Goal: Task Accomplishment & Management: Complete application form

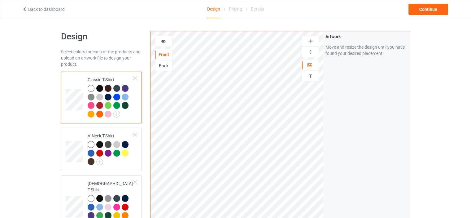
scroll to position [1323, 0]
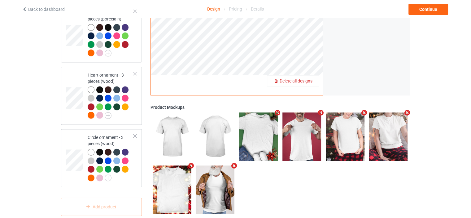
click at [310, 78] on span "Delete all designs" at bounding box center [296, 80] width 33 height 5
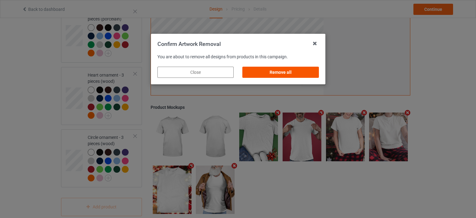
click at [300, 72] on div "Remove all" at bounding box center [280, 72] width 76 height 11
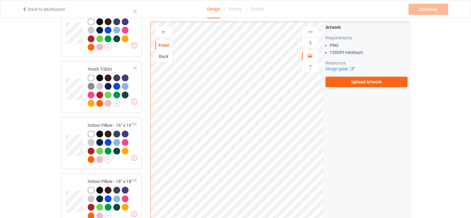
scroll to position [0, 0]
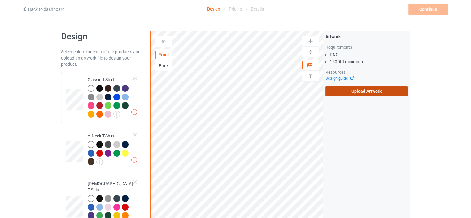
click at [371, 90] on label "Upload Artwork" at bounding box center [366, 91] width 82 height 11
click at [0, 0] on input "Upload Artwork" at bounding box center [0, 0] width 0 height 0
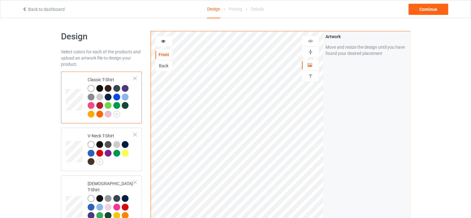
click at [313, 51] on div at bounding box center [310, 52] width 17 height 6
click at [312, 39] on img at bounding box center [310, 41] width 6 height 6
click at [311, 39] on img at bounding box center [310, 41] width 6 height 6
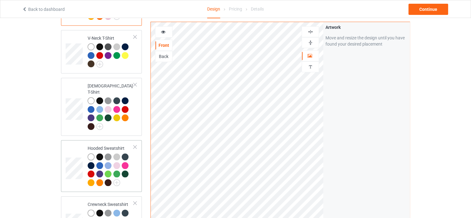
scroll to position [62, 0]
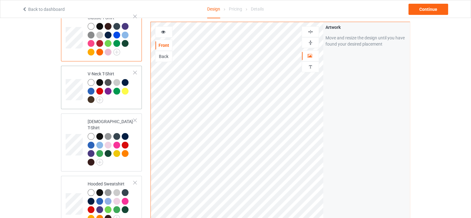
click at [102, 72] on div "V-Neck T-Shirt" at bounding box center [111, 87] width 46 height 32
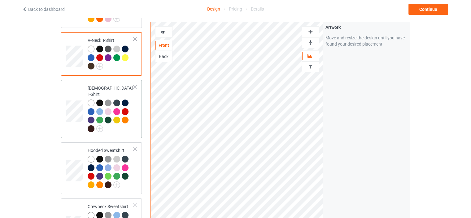
scroll to position [93, 0]
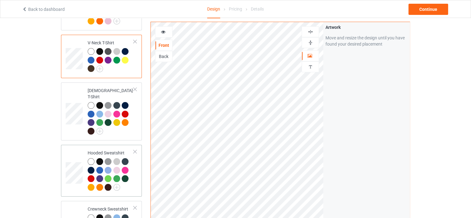
click at [99, 150] on div "Hooded Sweatshirt" at bounding box center [111, 170] width 46 height 40
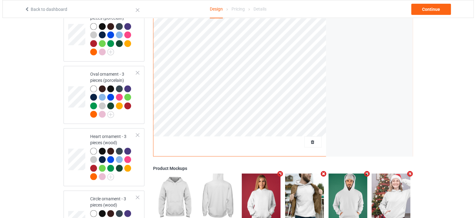
scroll to position [1323, 0]
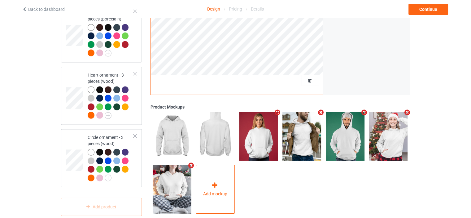
click at [219, 182] on div at bounding box center [215, 186] width 9 height 9
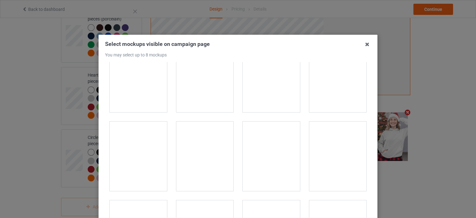
scroll to position [4424, 0]
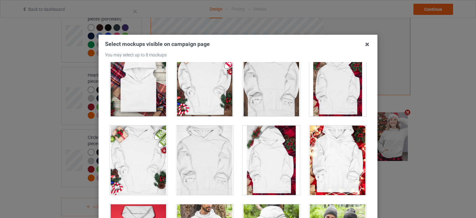
click at [327, 154] on div at bounding box center [337, 159] width 57 height 69
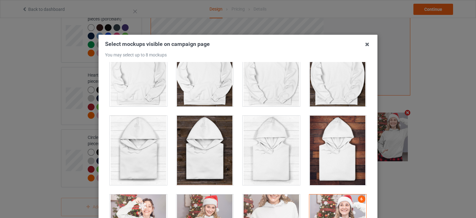
scroll to position [3897, 0]
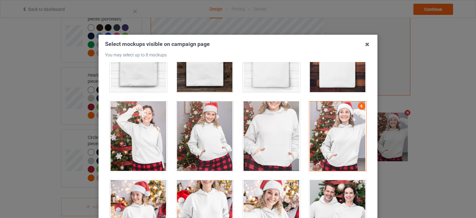
click at [332, 123] on div at bounding box center [337, 135] width 57 height 69
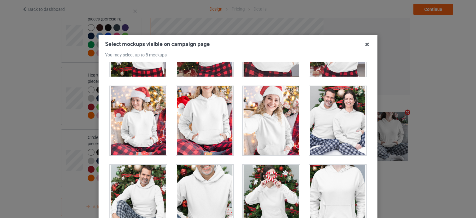
scroll to position [3990, 0]
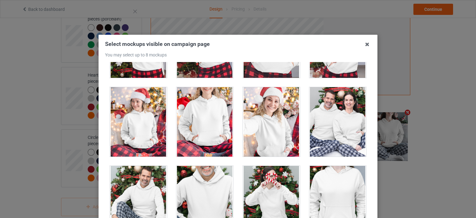
click at [215, 117] on div at bounding box center [204, 121] width 57 height 69
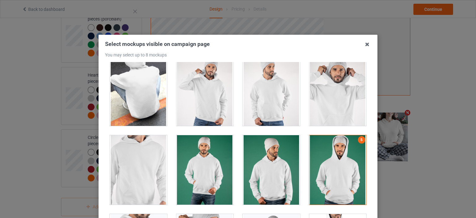
scroll to position [2040, 0]
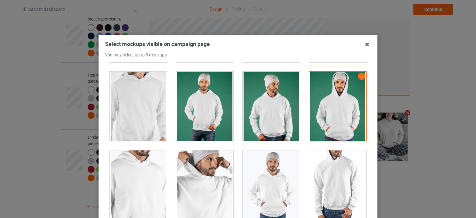
click at [326, 112] on div at bounding box center [337, 106] width 57 height 69
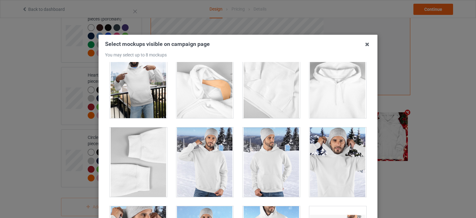
scroll to position [3650, 0]
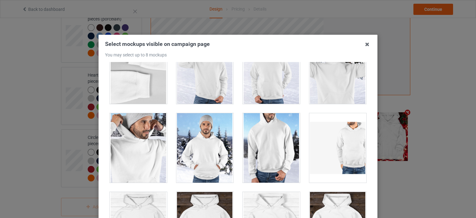
click at [214, 139] on div at bounding box center [204, 147] width 57 height 69
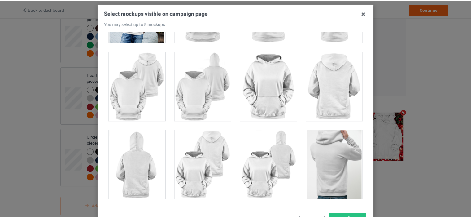
scroll to position [81, 0]
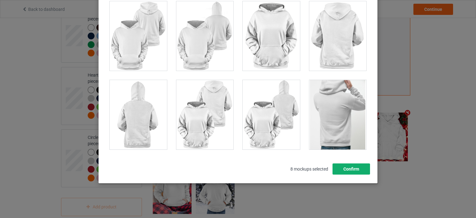
click at [355, 171] on button "Confirm" at bounding box center [350, 168] width 37 height 11
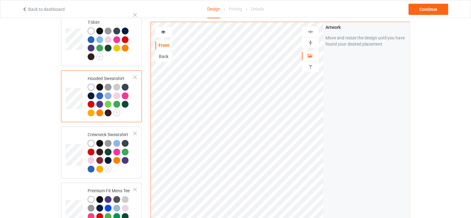
scroll to position [178, 0]
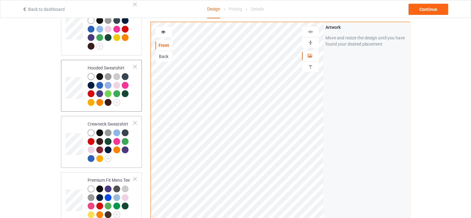
click at [102, 116] on div "Crewneck Sweatshirt" at bounding box center [101, 142] width 81 height 52
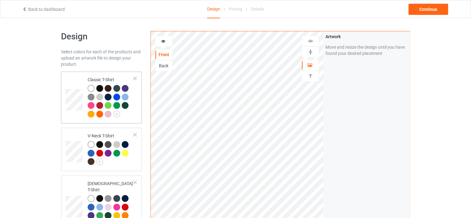
click at [114, 76] on div "Classic T-Shirt" at bounding box center [111, 96] width 46 height 40
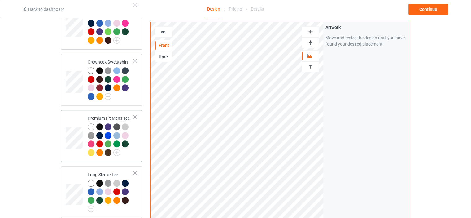
scroll to position [116, 0]
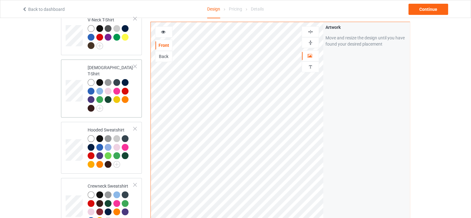
click at [107, 64] on div "[DEMOGRAPHIC_DATA] T-Shirt" at bounding box center [111, 87] width 46 height 46
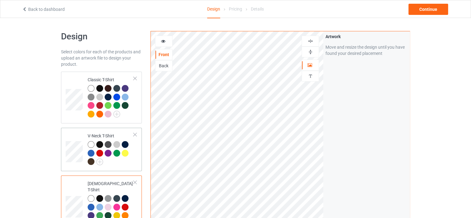
click at [111, 132] on td "V-Neck T-Shirt" at bounding box center [110, 149] width 53 height 38
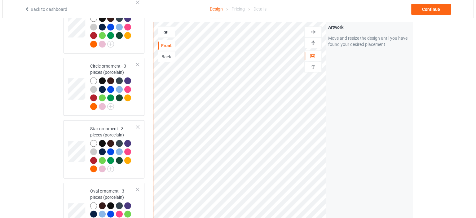
scroll to position [1323, 0]
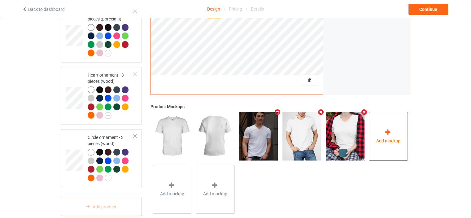
click at [385, 129] on icon at bounding box center [388, 132] width 8 height 7
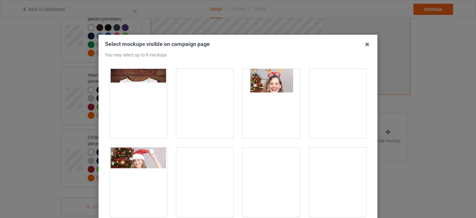
scroll to position [867, 0]
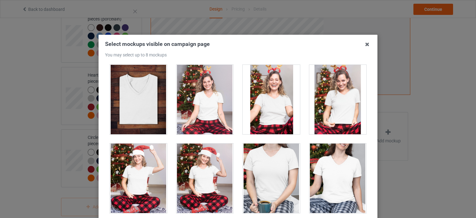
click at [344, 120] on div at bounding box center [337, 99] width 57 height 69
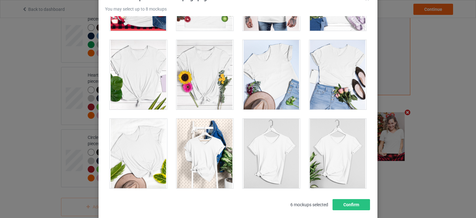
scroll to position [81, 0]
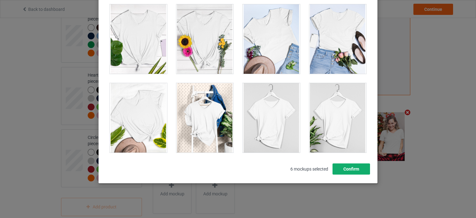
click at [353, 168] on button "Confirm" at bounding box center [350, 168] width 37 height 11
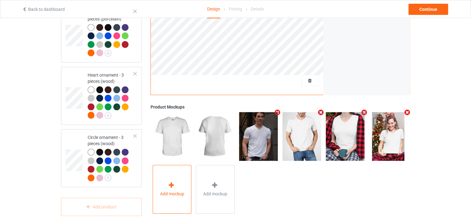
click at [181, 178] on div "Add mockup" at bounding box center [172, 189] width 39 height 49
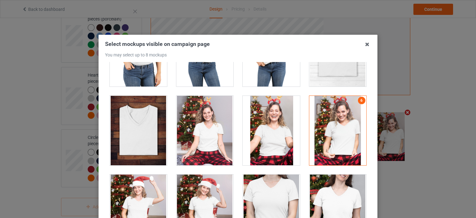
scroll to position [867, 0]
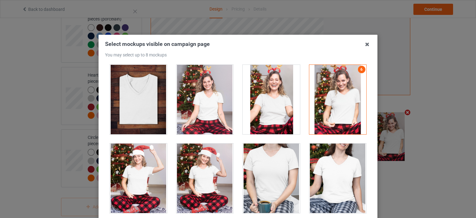
click at [260, 102] on div at bounding box center [270, 99] width 57 height 69
click at [205, 112] on div at bounding box center [204, 99] width 57 height 69
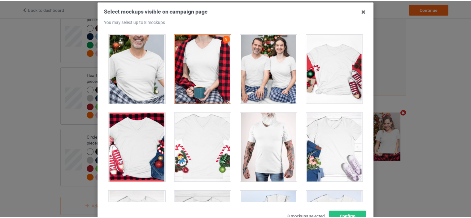
scroll to position [62, 0]
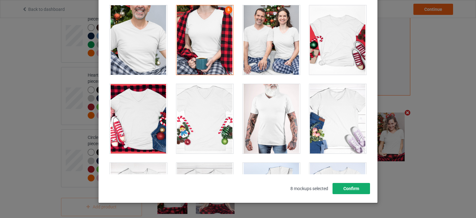
click at [360, 191] on button "Confirm" at bounding box center [350, 188] width 37 height 11
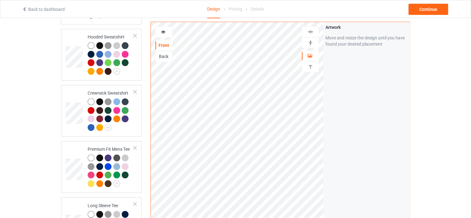
scroll to position [333, 0]
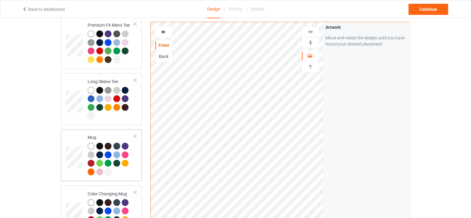
click at [104, 132] on td "Mug" at bounding box center [110, 155] width 53 height 47
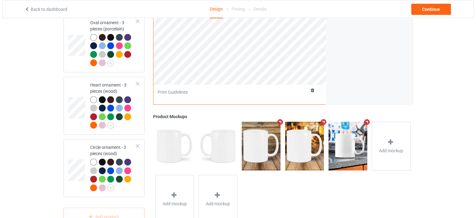
scroll to position [1323, 0]
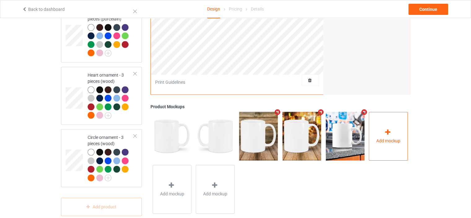
click at [391, 138] on span "Add mockup" at bounding box center [388, 141] width 24 height 6
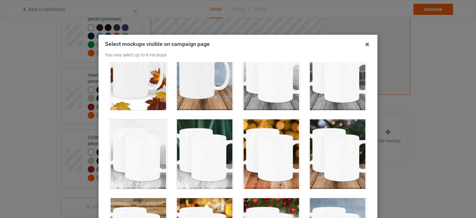
scroll to position [217, 0]
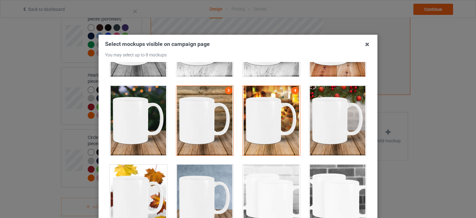
click at [340, 118] on div at bounding box center [337, 120] width 57 height 69
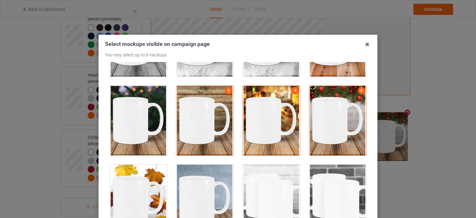
scroll to position [155, 0]
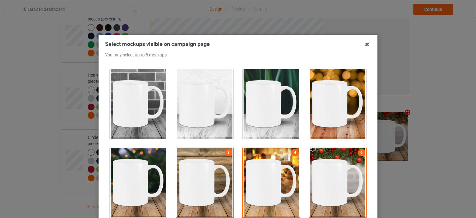
click at [141, 179] on div at bounding box center [138, 182] width 57 height 69
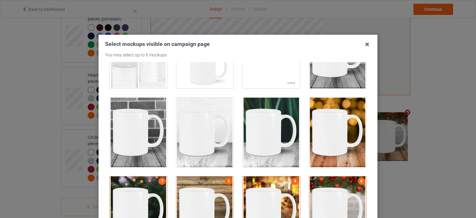
scroll to position [93, 0]
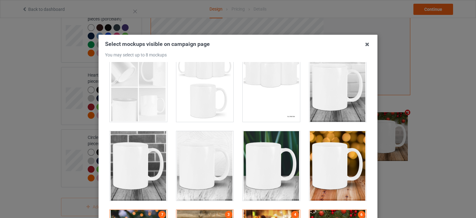
click at [335, 146] on div at bounding box center [337, 165] width 57 height 69
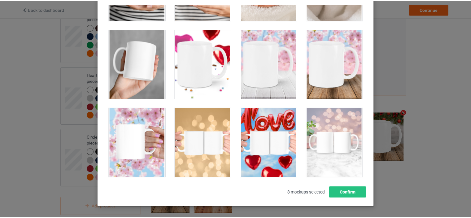
scroll to position [81, 0]
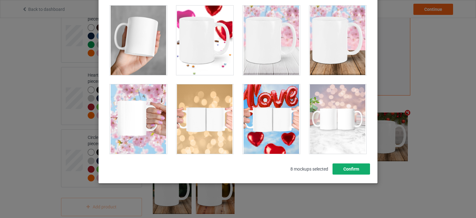
click at [348, 170] on button "Confirm" at bounding box center [350, 168] width 37 height 11
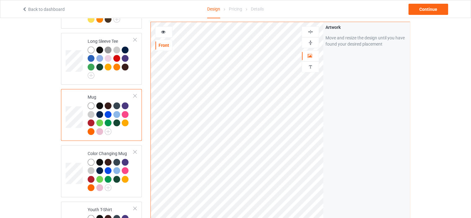
scroll to position [333, 0]
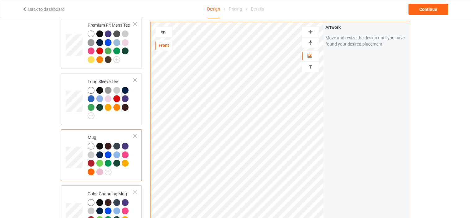
click at [110, 188] on td "Color Changing Mug" at bounding box center [110, 211] width 53 height 47
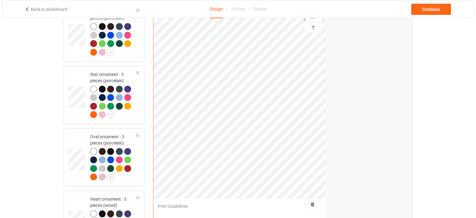
scroll to position [1323, 0]
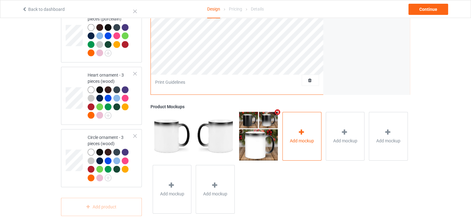
click at [316, 132] on div "Add mockup" at bounding box center [301, 136] width 39 height 49
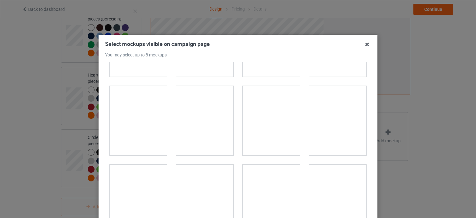
scroll to position [310, 0]
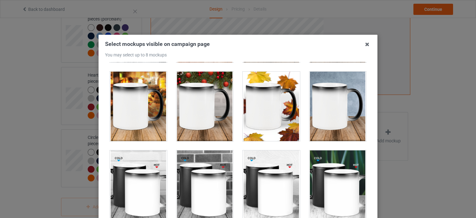
click at [208, 109] on div at bounding box center [204, 106] width 57 height 69
click at [158, 110] on div at bounding box center [138, 106] width 57 height 69
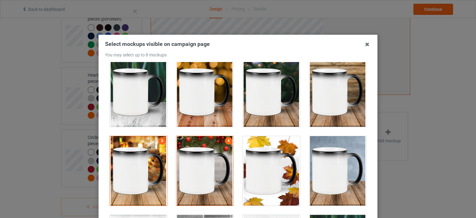
scroll to position [186, 0]
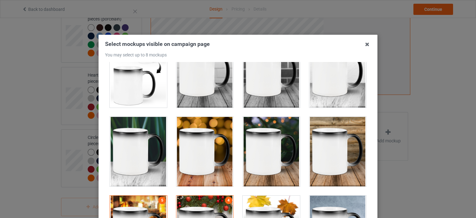
click at [211, 145] on div at bounding box center [204, 151] width 57 height 69
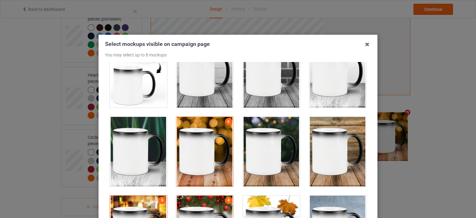
click at [272, 149] on div at bounding box center [270, 151] width 57 height 69
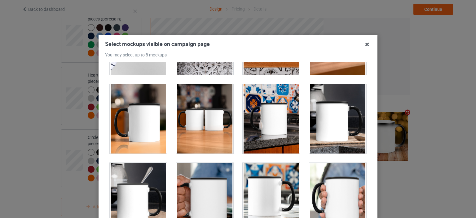
scroll to position [1177, 0]
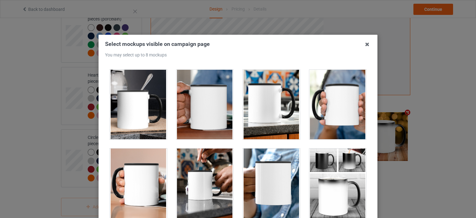
click at [277, 100] on div at bounding box center [270, 104] width 57 height 69
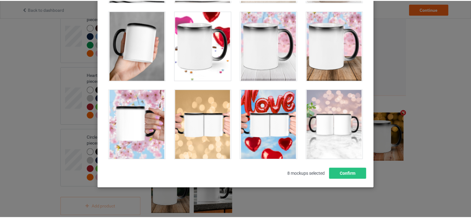
scroll to position [81, 0]
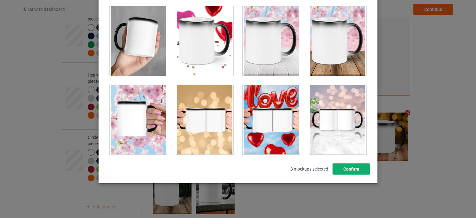
click at [358, 171] on button "Confirm" at bounding box center [350, 168] width 37 height 11
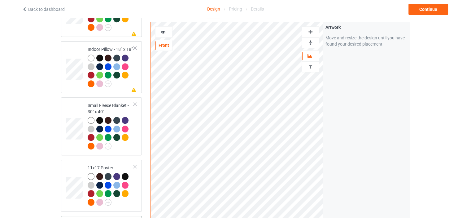
scroll to position [580, 0]
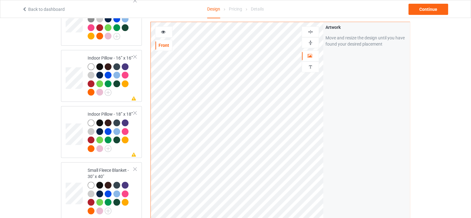
click at [310, 42] on img at bounding box center [310, 43] width 6 height 6
click at [163, 32] on icon at bounding box center [163, 31] width 5 height 4
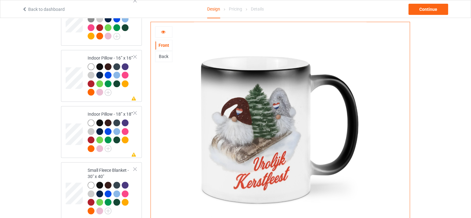
click at [163, 33] on icon at bounding box center [163, 31] width 5 height 4
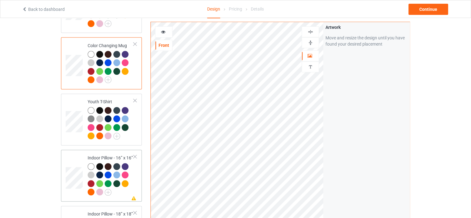
scroll to position [518, 0]
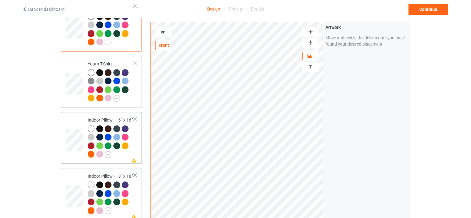
click at [106, 117] on div "Indoor Pillow - 16” x 16”" at bounding box center [111, 137] width 46 height 40
click at [312, 41] on img at bounding box center [310, 43] width 6 height 6
click at [311, 31] on img at bounding box center [310, 32] width 6 height 6
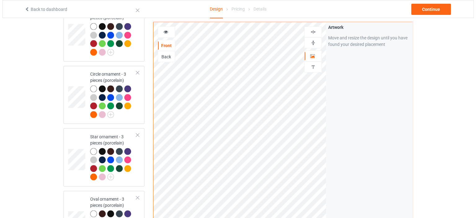
scroll to position [1323, 0]
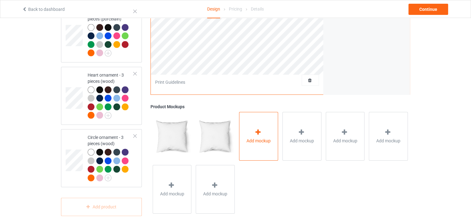
click at [271, 129] on div "Add mockup" at bounding box center [258, 136] width 39 height 49
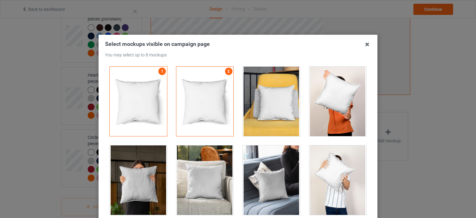
click at [280, 100] on div at bounding box center [270, 101] width 57 height 69
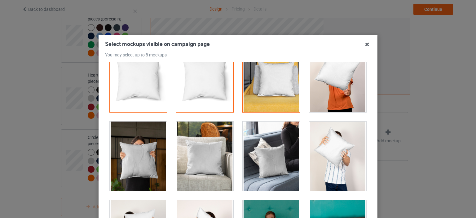
scroll to position [62, 0]
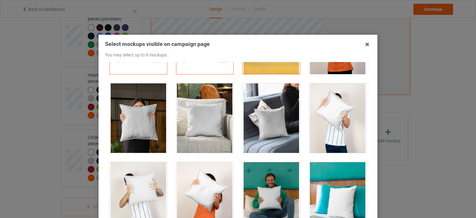
click at [194, 118] on div at bounding box center [204, 117] width 57 height 69
click at [145, 117] on div at bounding box center [138, 117] width 57 height 69
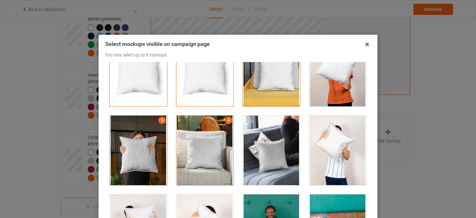
scroll to position [0, 0]
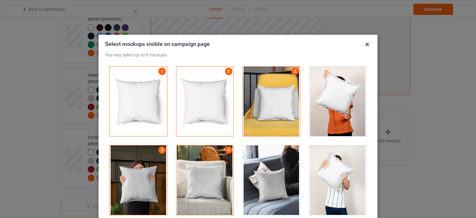
click at [281, 159] on div at bounding box center [270, 179] width 57 height 69
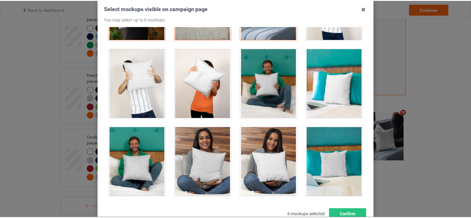
scroll to position [81, 0]
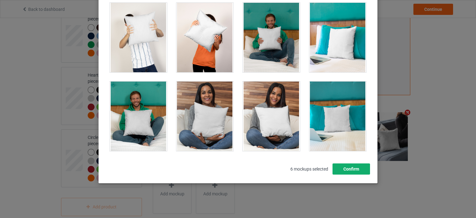
click at [360, 168] on button "Confirm" at bounding box center [350, 168] width 37 height 11
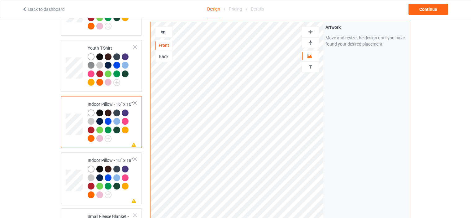
scroll to position [549, 0]
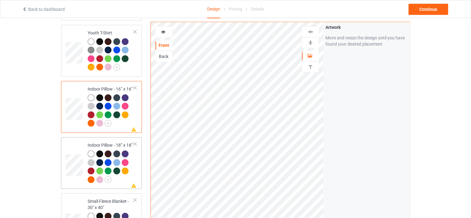
click at [107, 142] on div "Indoor Pillow - 18” x 18”" at bounding box center [111, 162] width 46 height 40
click at [310, 42] on img at bounding box center [310, 43] width 6 height 6
click at [313, 27] on div at bounding box center [310, 31] width 17 height 11
click at [313, 30] on img at bounding box center [310, 32] width 6 height 6
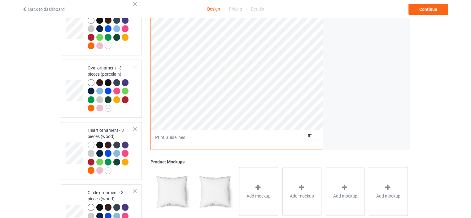
scroll to position [1323, 0]
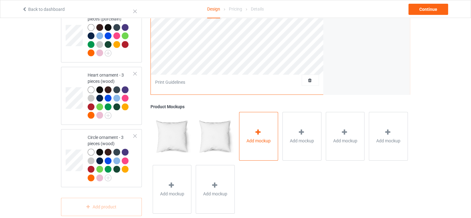
click at [248, 138] on span "Add mockup" at bounding box center [258, 141] width 24 height 6
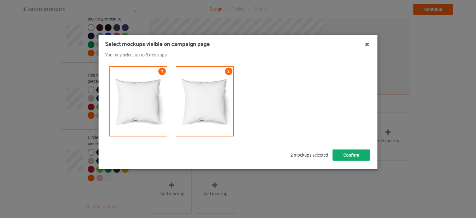
click at [360, 154] on button "Confirm" at bounding box center [350, 154] width 37 height 11
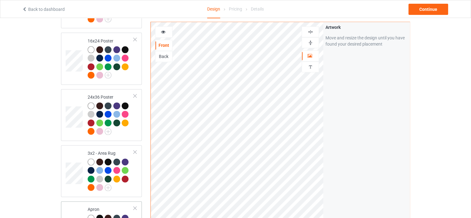
scroll to position [673, 0]
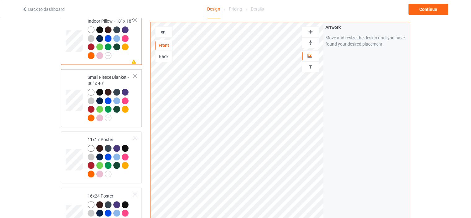
click at [98, 74] on div "Small Fleece Blanket - 30" x 40"" at bounding box center [111, 97] width 46 height 46
click at [312, 41] on img at bounding box center [310, 43] width 6 height 6
click at [312, 32] on img at bounding box center [310, 32] width 6 height 6
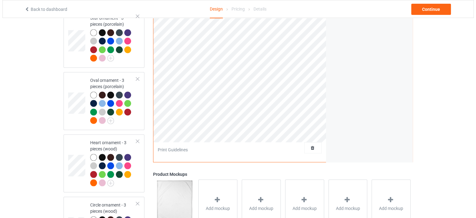
scroll to position [1323, 0]
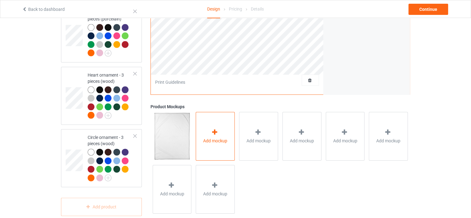
click at [224, 138] on span "Add mockup" at bounding box center [215, 141] width 24 height 6
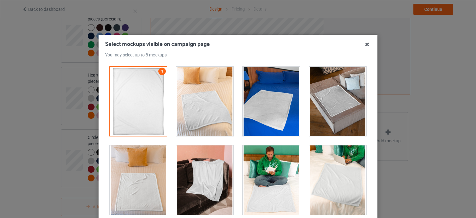
click at [304, 78] on div at bounding box center [337, 101] width 67 height 79
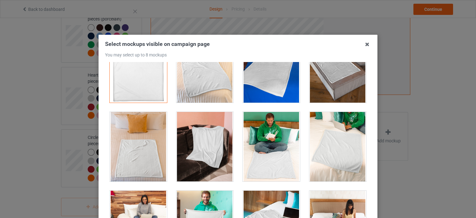
scroll to position [62, 0]
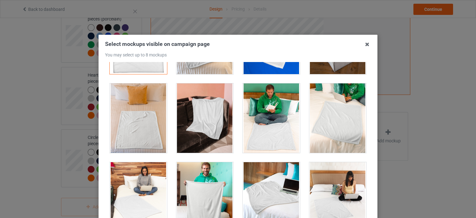
click at [199, 119] on div at bounding box center [204, 117] width 57 height 69
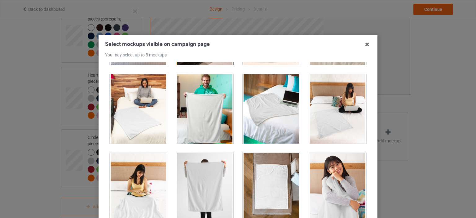
scroll to position [155, 0]
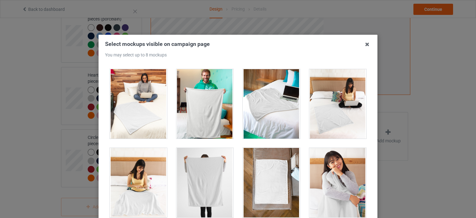
click at [210, 101] on div at bounding box center [204, 103] width 57 height 69
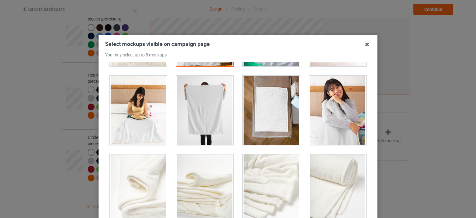
scroll to position [248, 0]
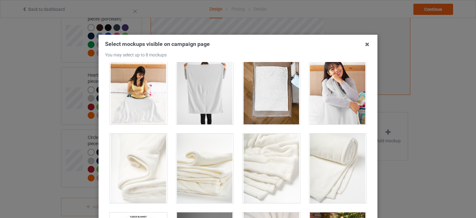
click at [209, 86] on div at bounding box center [204, 89] width 57 height 69
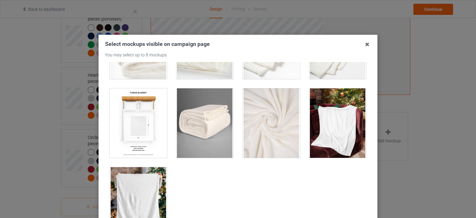
scroll to position [375, 0]
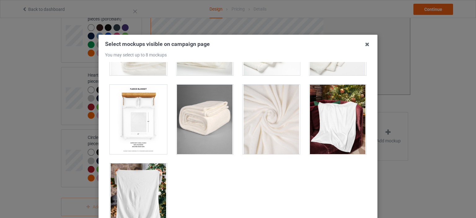
click at [337, 126] on div at bounding box center [337, 119] width 57 height 69
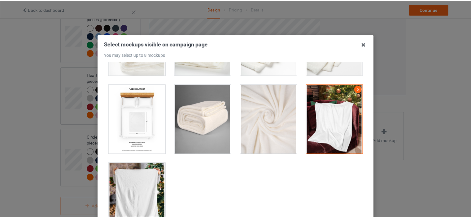
scroll to position [62, 0]
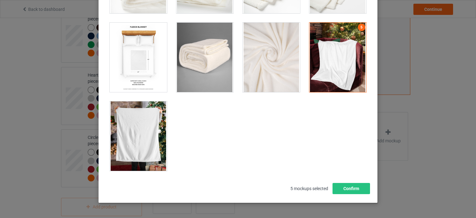
click at [155, 136] on div at bounding box center [138, 135] width 57 height 69
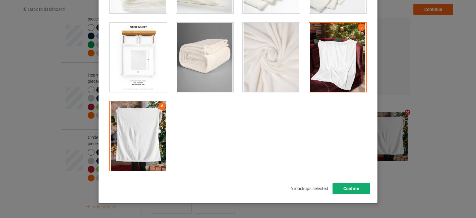
click at [356, 188] on button "Confirm" at bounding box center [350, 188] width 37 height 11
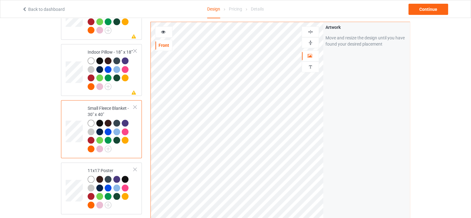
scroll to position [735, 0]
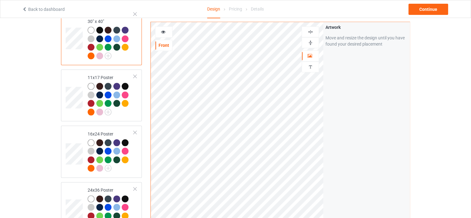
click at [110, 60] on div "Classic T-Shirt V-Neck T-Shirt Ladies T-Shirt Hooded Sweatshirt Crewneck Sweats…" at bounding box center [101, 55] width 81 height 1439
click at [109, 74] on div "11x17 Poster" at bounding box center [111, 94] width 46 height 40
click at [314, 41] on div at bounding box center [310, 43] width 17 height 6
click at [313, 31] on div at bounding box center [310, 32] width 17 height 6
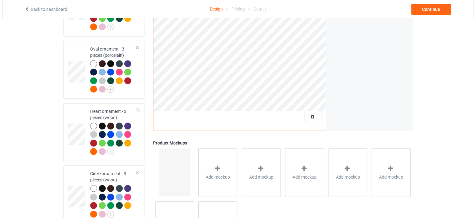
scroll to position [1323, 0]
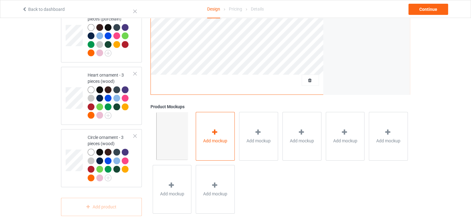
click at [219, 129] on div at bounding box center [215, 133] width 9 height 9
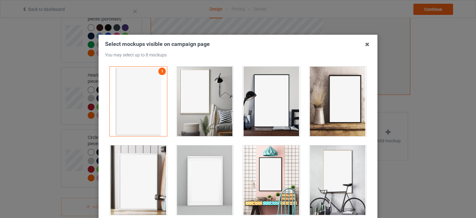
click at [216, 118] on div at bounding box center [204, 101] width 57 height 69
click at [269, 115] on div at bounding box center [270, 101] width 57 height 69
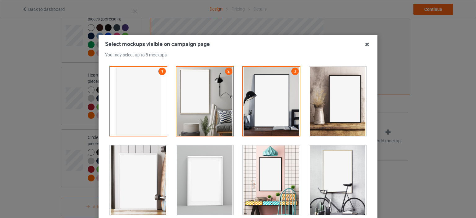
click at [331, 113] on div at bounding box center [337, 101] width 57 height 69
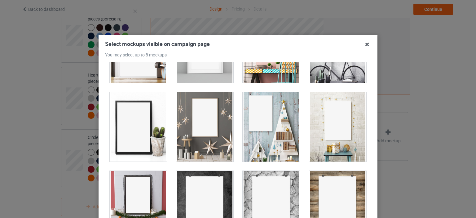
scroll to position [194, 0]
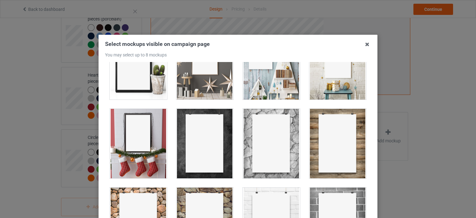
click at [132, 139] on div at bounding box center [138, 143] width 57 height 69
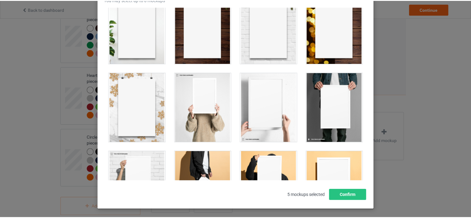
scroll to position [81, 0]
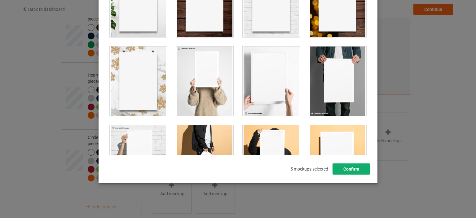
click at [350, 171] on button "Confirm" at bounding box center [350, 168] width 37 height 11
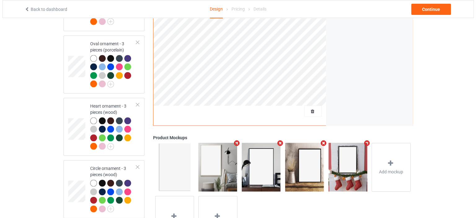
scroll to position [1323, 0]
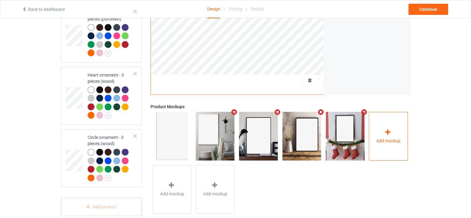
click at [386, 138] on span "Add mockup" at bounding box center [388, 141] width 24 height 6
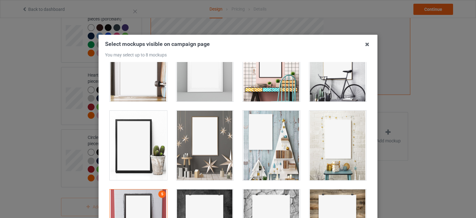
scroll to position [124, 0]
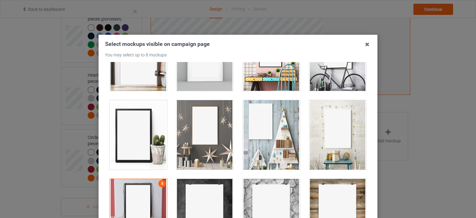
click at [203, 124] on div at bounding box center [204, 134] width 57 height 69
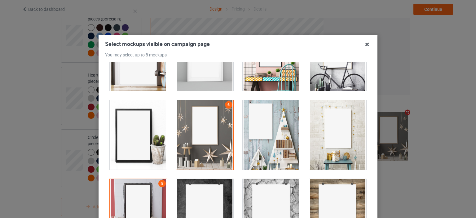
click at [271, 136] on div at bounding box center [270, 134] width 57 height 69
click at [338, 134] on div at bounding box center [337, 134] width 57 height 69
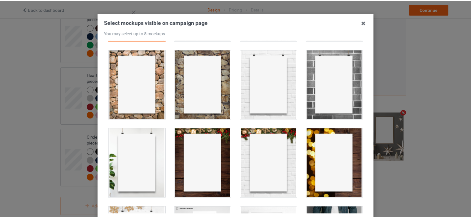
scroll to position [62, 0]
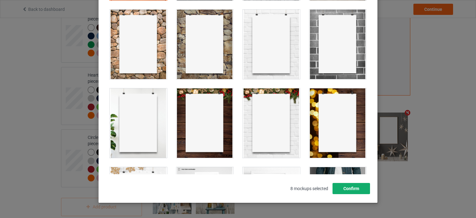
click at [347, 188] on button "Confirm" at bounding box center [350, 188] width 37 height 11
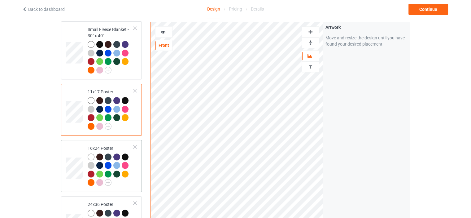
scroll to position [735, 0]
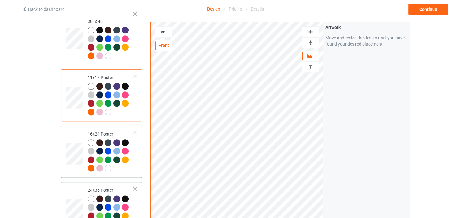
click at [105, 131] on div "16x24 Poster" at bounding box center [111, 151] width 46 height 40
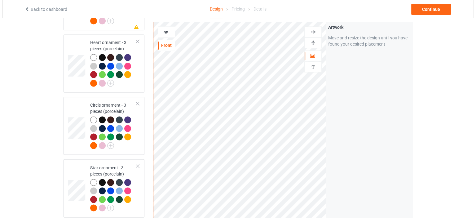
scroll to position [1323, 0]
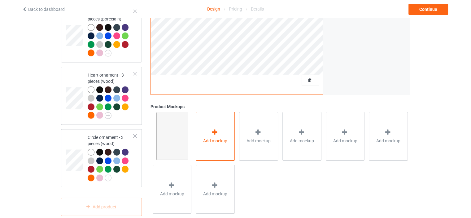
click at [224, 134] on div "Add mockup" at bounding box center [215, 136] width 39 height 49
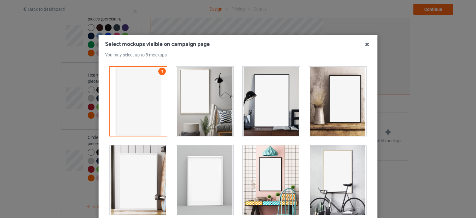
scroll to position [0, 0]
click at [275, 111] on div at bounding box center [270, 101] width 57 height 69
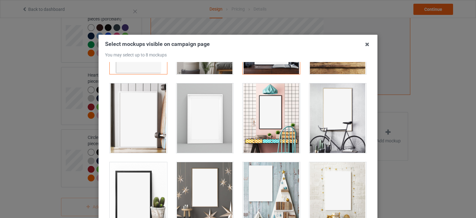
click at [285, 65] on div at bounding box center [270, 39] width 57 height 69
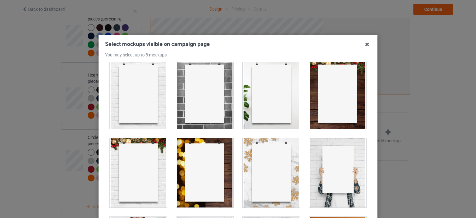
scroll to position [433, 0]
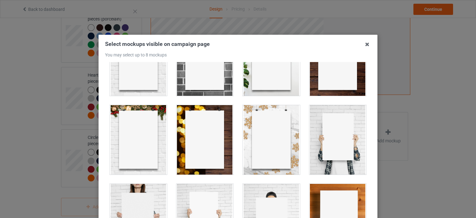
click at [203, 148] on div at bounding box center [204, 139] width 57 height 69
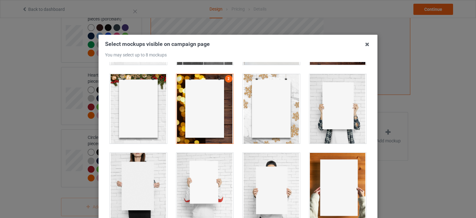
scroll to position [341, 0]
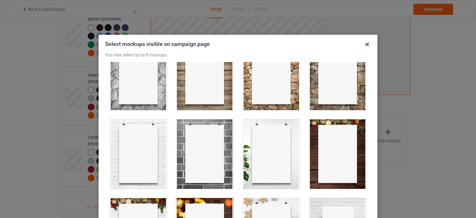
click at [330, 150] on div at bounding box center [337, 153] width 57 height 69
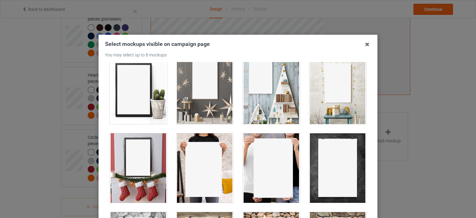
scroll to position [155, 0]
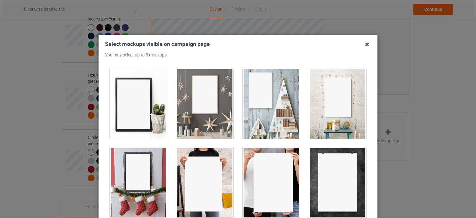
click at [145, 172] on div at bounding box center [138, 182] width 57 height 69
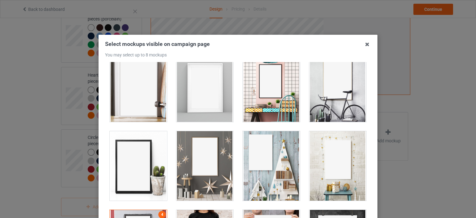
click at [333, 170] on div at bounding box center [337, 165] width 57 height 69
click at [274, 169] on div at bounding box center [270, 165] width 57 height 69
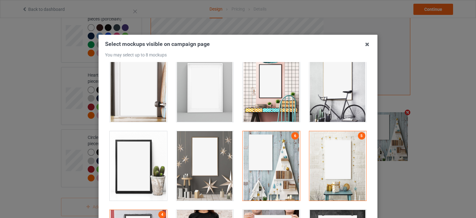
click at [198, 164] on div at bounding box center [204, 165] width 57 height 69
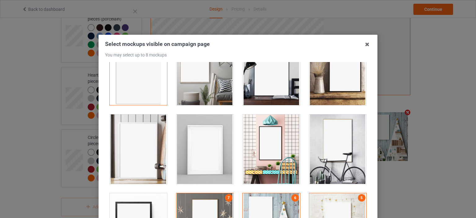
scroll to position [31, 0]
click at [324, 150] on div at bounding box center [337, 148] width 57 height 69
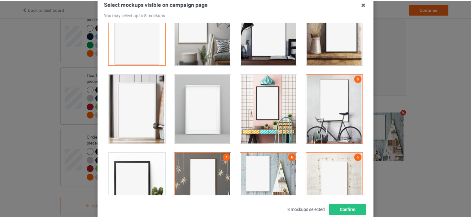
scroll to position [81, 0]
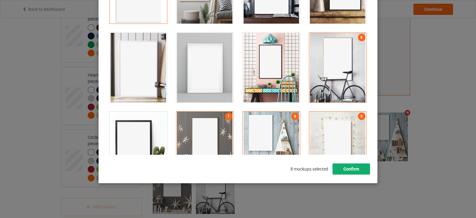
click at [358, 169] on button "Confirm" at bounding box center [350, 168] width 37 height 11
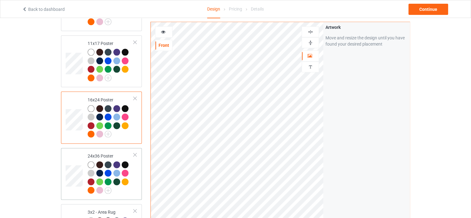
scroll to position [766, 0]
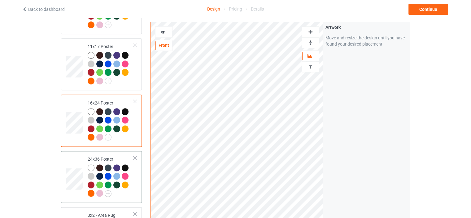
click at [105, 156] on div "24x36 Poster" at bounding box center [111, 176] width 46 height 40
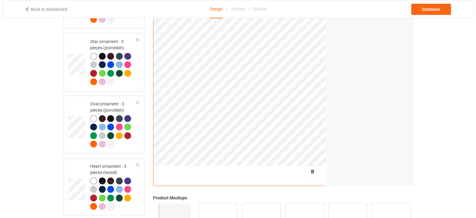
scroll to position [1323, 0]
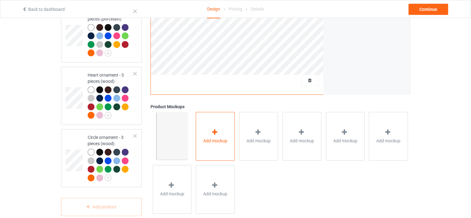
click at [221, 125] on div "Add mockup" at bounding box center [215, 136] width 39 height 49
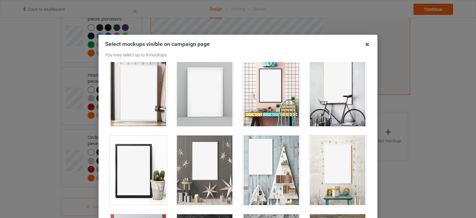
scroll to position [62, 0]
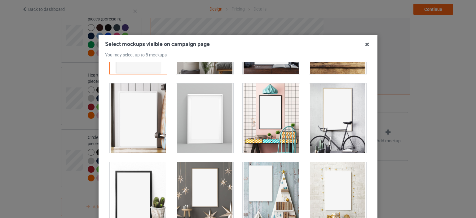
click at [142, 122] on div at bounding box center [138, 117] width 57 height 69
click at [210, 124] on div at bounding box center [204, 117] width 57 height 69
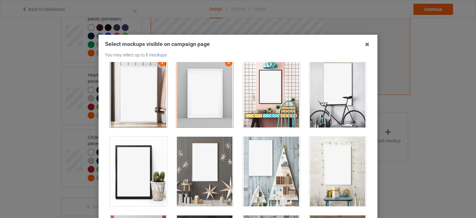
scroll to position [124, 0]
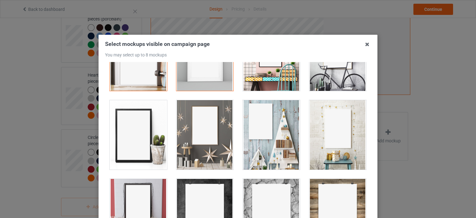
click at [133, 147] on div at bounding box center [138, 134] width 57 height 69
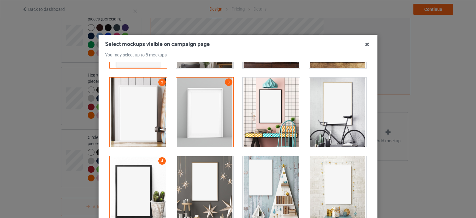
scroll to position [6, 0]
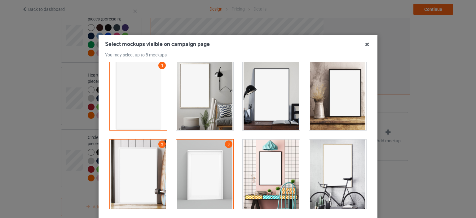
click at [269, 169] on div at bounding box center [270, 173] width 57 height 69
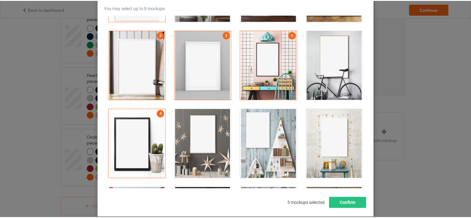
scroll to position [81, 0]
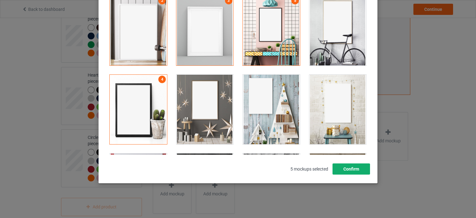
click at [353, 168] on button "Confirm" at bounding box center [350, 168] width 37 height 11
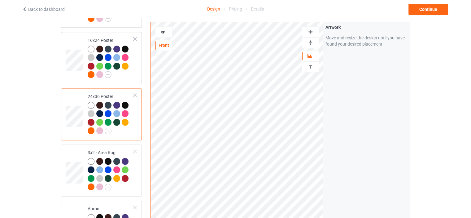
scroll to position [828, 0]
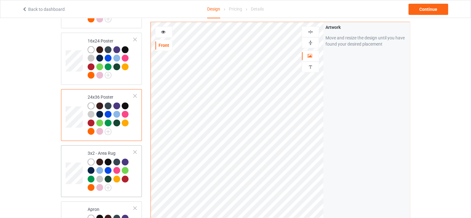
click at [105, 150] on div "3x2 - Area Rug" at bounding box center [111, 170] width 46 height 40
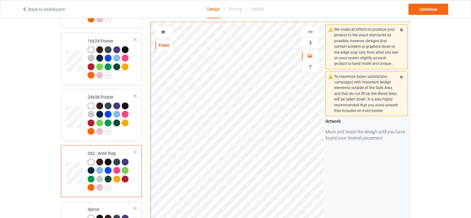
click at [308, 44] on img at bounding box center [310, 43] width 6 height 6
click at [312, 30] on img at bounding box center [310, 32] width 6 height 6
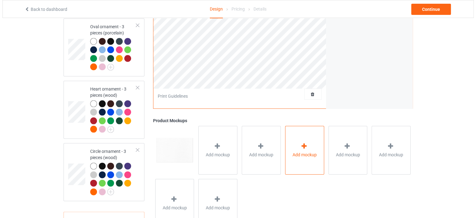
scroll to position [1323, 0]
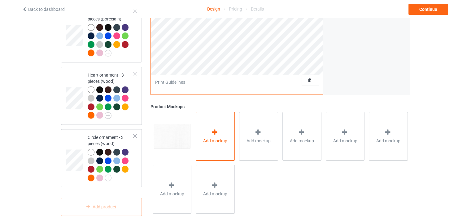
click at [218, 138] on span "Add mockup" at bounding box center [215, 141] width 24 height 6
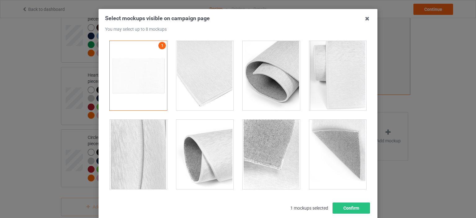
scroll to position [2, 0]
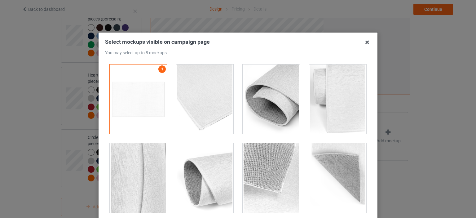
click at [203, 98] on div at bounding box center [204, 98] width 57 height 69
click at [282, 114] on div at bounding box center [270, 98] width 57 height 69
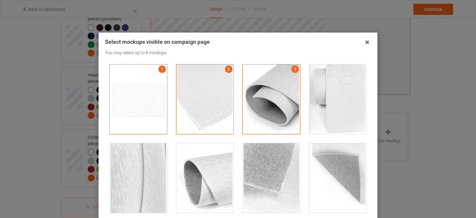
click at [329, 162] on div at bounding box center [337, 177] width 57 height 69
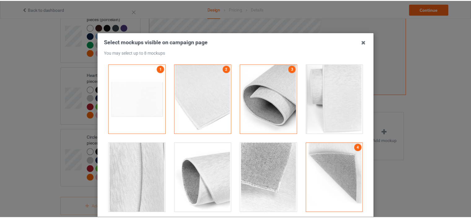
scroll to position [64, 0]
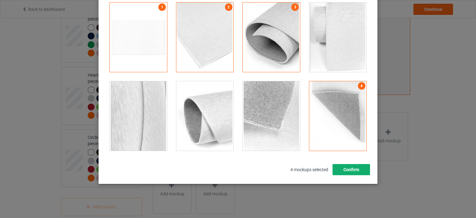
click at [354, 172] on button "Confirm" at bounding box center [350, 169] width 37 height 11
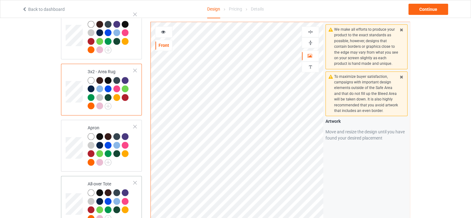
scroll to position [952, 0]
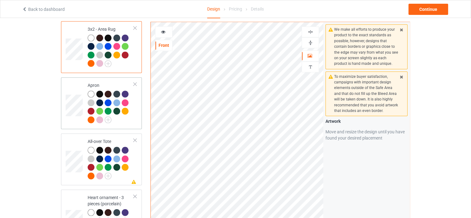
click at [104, 80] on td "Apron" at bounding box center [110, 103] width 53 height 47
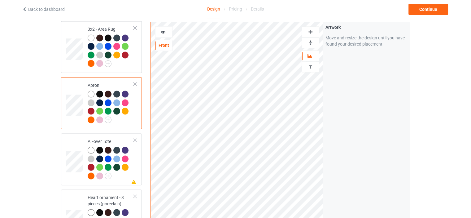
click at [310, 31] on img at bounding box center [310, 32] width 6 height 6
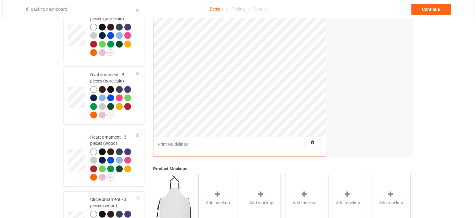
scroll to position [1323, 0]
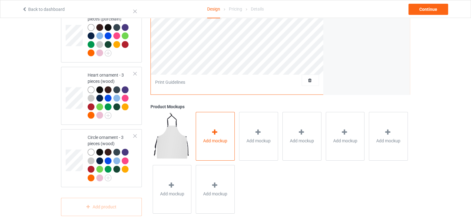
click at [228, 127] on div "Add mockup" at bounding box center [215, 136] width 39 height 49
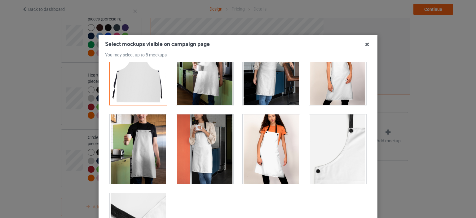
scroll to position [0, 0]
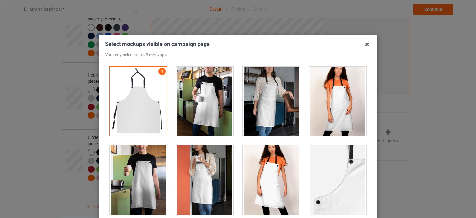
click at [211, 100] on div at bounding box center [204, 101] width 57 height 69
click at [287, 107] on div at bounding box center [270, 101] width 57 height 69
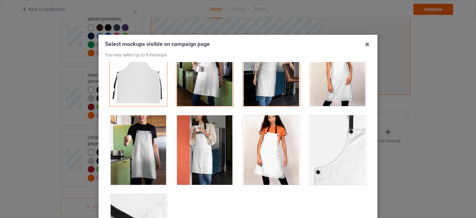
scroll to position [61, 0]
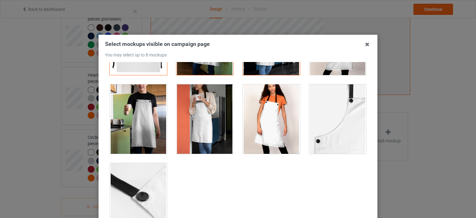
click at [153, 116] on div at bounding box center [138, 118] width 57 height 69
click at [197, 118] on div at bounding box center [204, 118] width 57 height 69
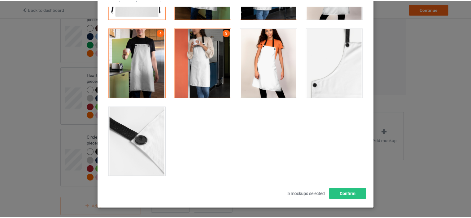
scroll to position [81, 0]
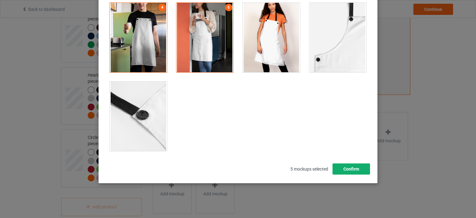
click at [351, 166] on button "Confirm" at bounding box center [350, 168] width 37 height 11
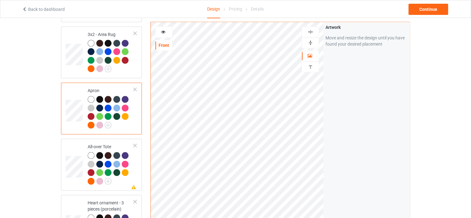
scroll to position [983, 0]
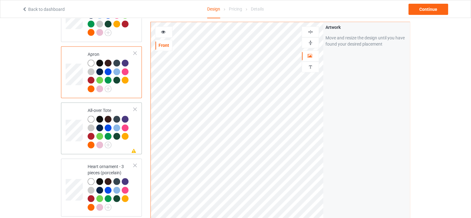
click at [103, 107] on div "All-over Tote" at bounding box center [111, 127] width 46 height 40
click at [311, 31] on img at bounding box center [310, 32] width 6 height 6
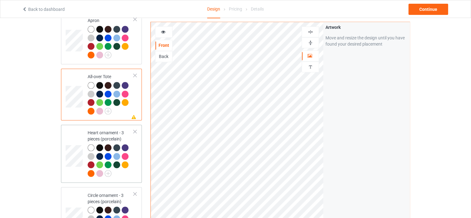
scroll to position [1076, 0]
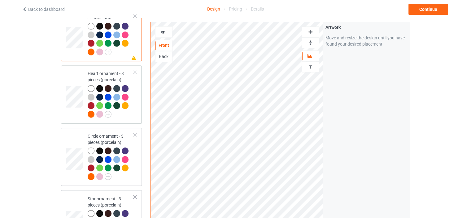
click at [105, 70] on div "Heart ornament - 3 pieces (porcelain)" at bounding box center [111, 93] width 46 height 46
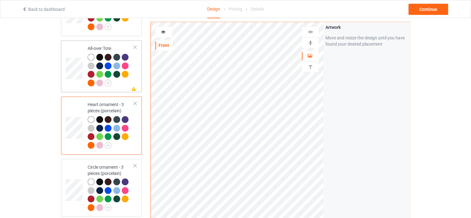
scroll to position [1014, 0]
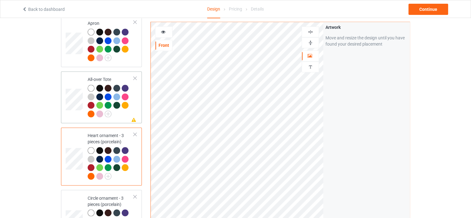
click at [100, 76] on div "All-over Tote" at bounding box center [111, 96] width 46 height 40
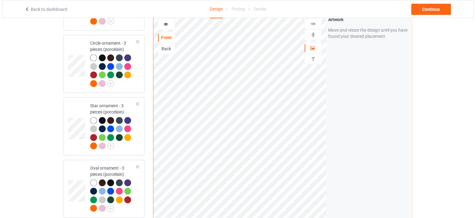
scroll to position [1323, 0]
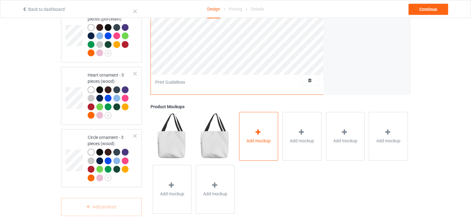
click at [259, 129] on icon at bounding box center [258, 132] width 8 height 7
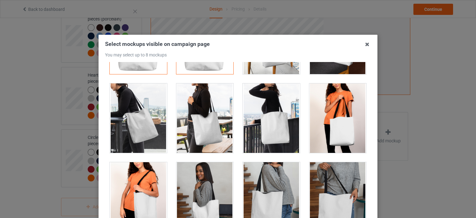
scroll to position [31, 0]
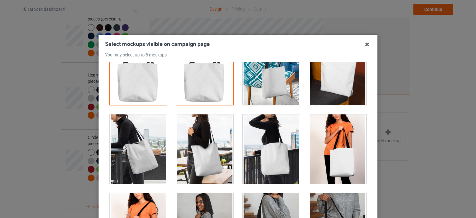
click at [276, 138] on div at bounding box center [270, 148] width 57 height 69
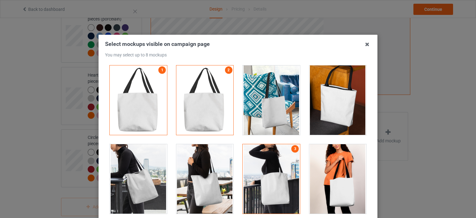
scroll to position [0, 0]
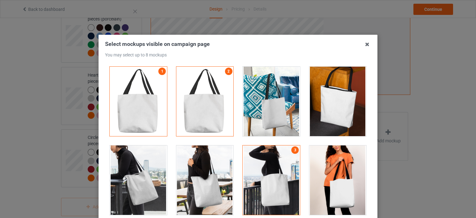
click at [195, 193] on div at bounding box center [204, 179] width 57 height 69
click at [137, 186] on div at bounding box center [138, 179] width 57 height 69
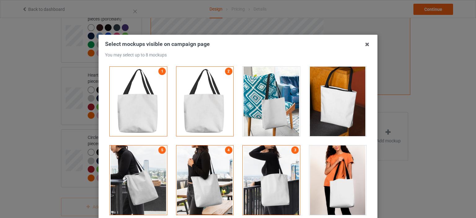
click at [276, 115] on div at bounding box center [270, 101] width 57 height 69
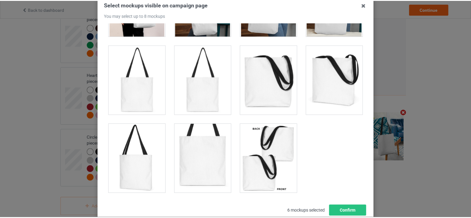
scroll to position [81, 0]
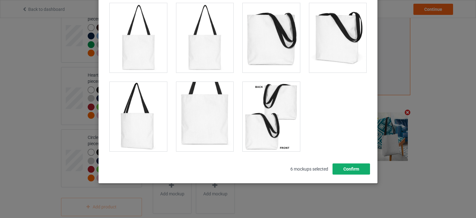
click at [353, 171] on button "Confirm" at bounding box center [350, 168] width 37 height 11
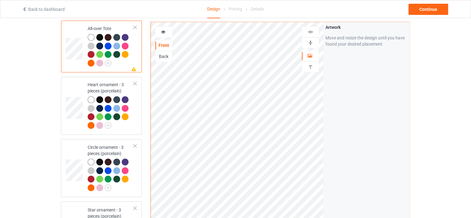
scroll to position [1014, 0]
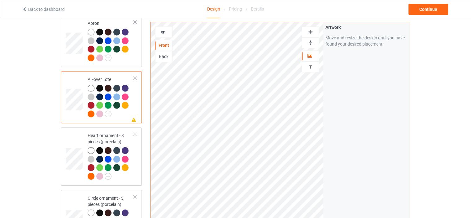
click at [106, 132] on div "Heart ornament - 3 pieces (porcelain)" at bounding box center [111, 155] width 46 height 46
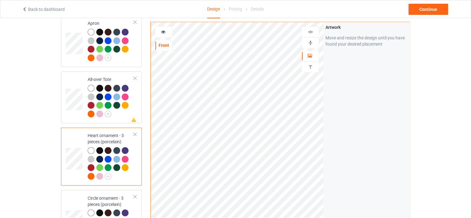
click at [311, 32] on img at bounding box center [310, 32] width 6 height 6
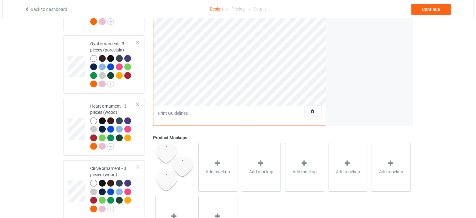
scroll to position [1323, 0]
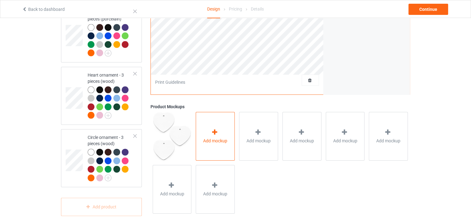
click at [216, 129] on icon at bounding box center [215, 132] width 8 height 7
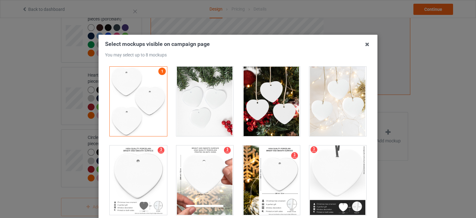
click at [238, 91] on div at bounding box center [271, 101] width 67 height 79
click at [272, 105] on div at bounding box center [270, 101] width 57 height 69
click at [331, 110] on div at bounding box center [337, 101] width 57 height 69
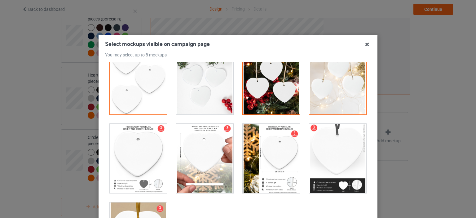
scroll to position [0, 0]
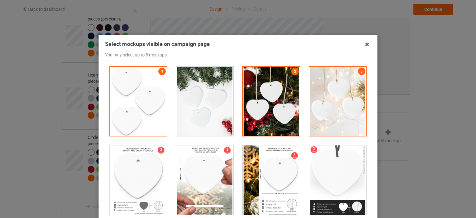
click at [203, 117] on div at bounding box center [204, 101] width 57 height 69
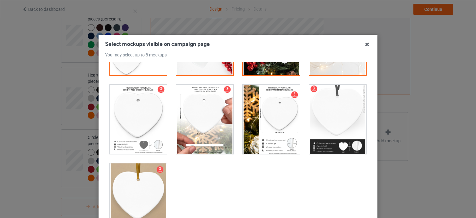
scroll to position [61, 0]
click at [207, 141] on div at bounding box center [204, 118] width 57 height 69
click at [279, 144] on div at bounding box center [270, 118] width 57 height 69
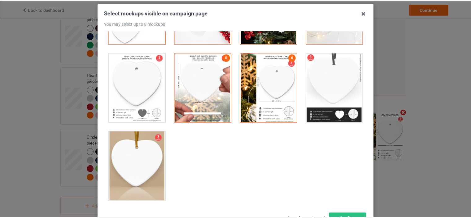
scroll to position [62, 0]
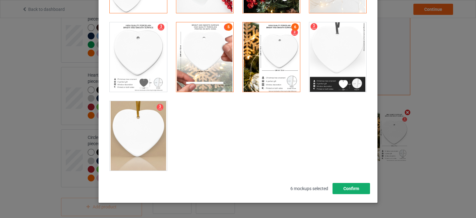
click at [360, 190] on button "Confirm" at bounding box center [350, 188] width 37 height 11
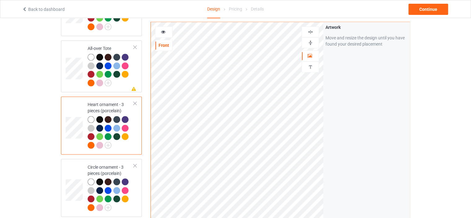
scroll to position [1076, 0]
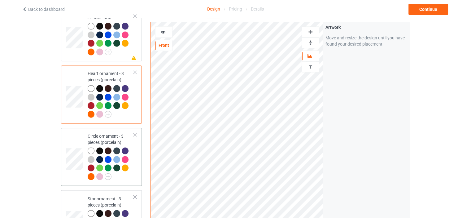
click at [102, 133] on div "Circle ornament - 3 pieces (porcelain)" at bounding box center [111, 156] width 46 height 46
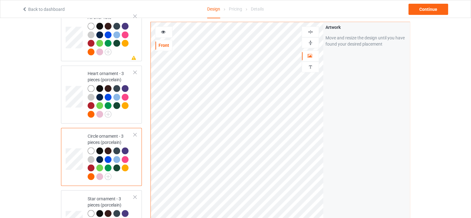
click at [312, 30] on img at bounding box center [310, 32] width 6 height 6
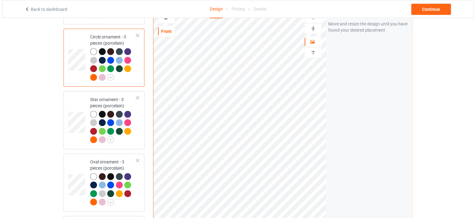
scroll to position [1323, 0]
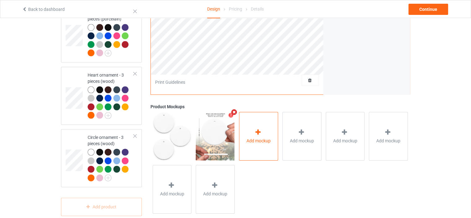
click at [256, 115] on div "Add mockup" at bounding box center [258, 136] width 39 height 49
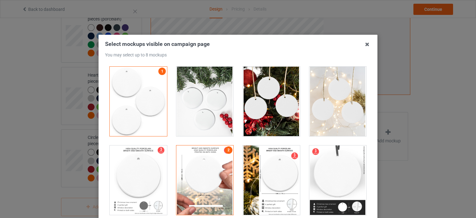
click at [215, 169] on div at bounding box center [204, 179] width 57 height 69
click at [261, 105] on div at bounding box center [270, 101] width 57 height 69
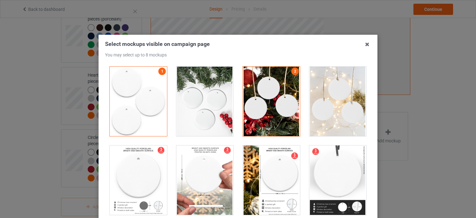
click at [319, 107] on div at bounding box center [337, 101] width 57 height 69
click at [200, 107] on div at bounding box center [204, 101] width 57 height 69
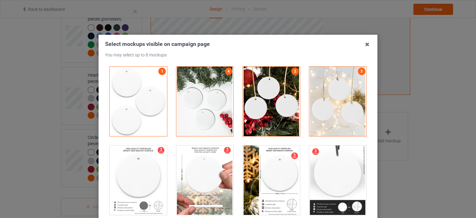
click at [209, 159] on div at bounding box center [204, 179] width 57 height 69
click at [266, 171] on div at bounding box center [270, 179] width 57 height 69
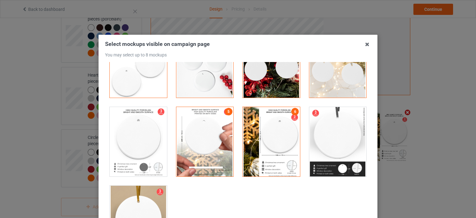
scroll to position [61, 0]
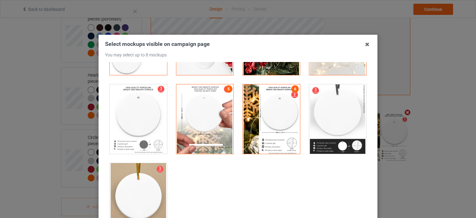
click at [320, 145] on div at bounding box center [337, 118] width 57 height 69
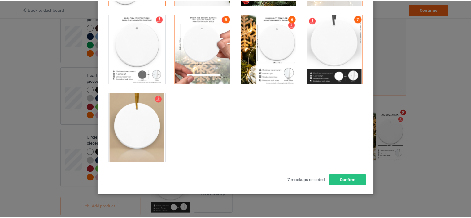
scroll to position [81, 0]
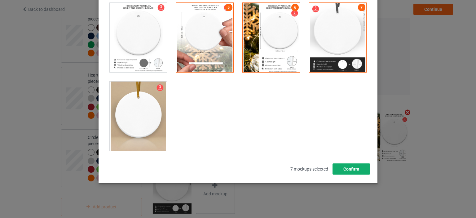
click at [357, 171] on button "Confirm" at bounding box center [350, 168] width 37 height 11
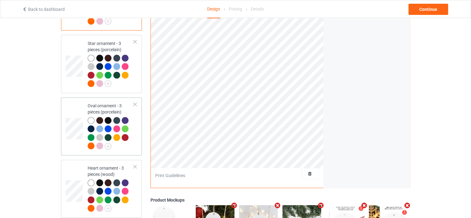
scroll to position [1138, 0]
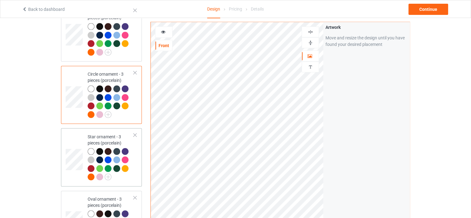
click at [110, 133] on div "Star ornament - 3 pieces (porcelain)" at bounding box center [111, 156] width 46 height 46
click at [313, 31] on div at bounding box center [310, 32] width 17 height 6
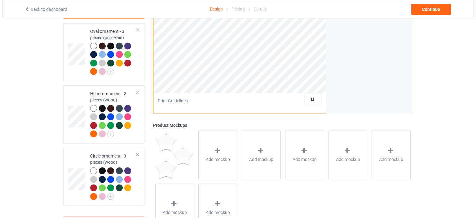
scroll to position [1323, 0]
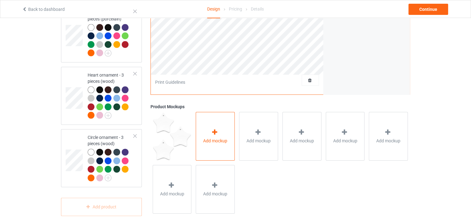
click at [218, 138] on span "Add mockup" at bounding box center [215, 141] width 24 height 6
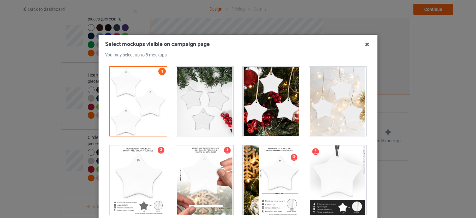
click at [266, 103] on div at bounding box center [270, 101] width 57 height 69
click at [337, 113] on div at bounding box center [337, 101] width 57 height 69
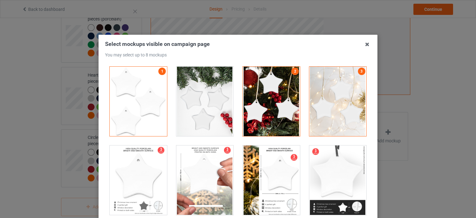
click at [202, 108] on div at bounding box center [204, 101] width 57 height 69
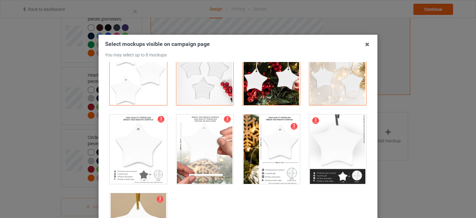
click at [212, 139] on div at bounding box center [204, 148] width 57 height 69
click at [255, 139] on div at bounding box center [270, 148] width 57 height 69
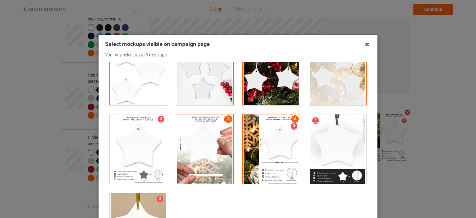
click at [330, 152] on div at bounding box center [337, 148] width 57 height 69
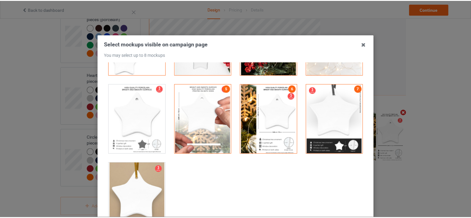
scroll to position [81, 0]
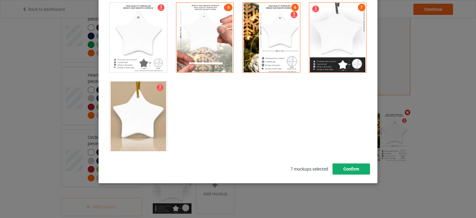
click at [351, 169] on button "Confirm" at bounding box center [350, 168] width 37 height 11
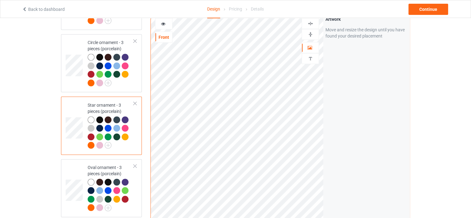
scroll to position [1168, 0]
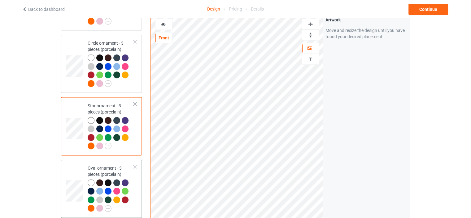
click at [98, 164] on div "Oval ornament - 3 pieces (porcelain)" at bounding box center [111, 187] width 46 height 46
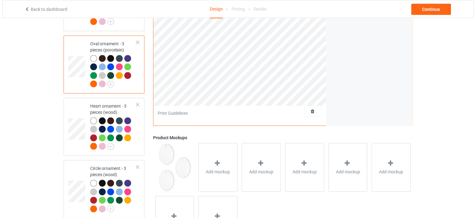
scroll to position [1323, 0]
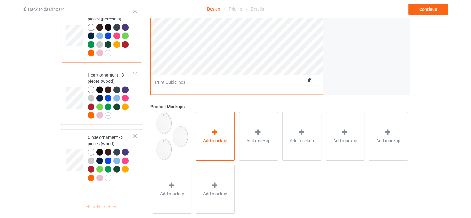
click at [216, 129] on div at bounding box center [215, 133] width 9 height 9
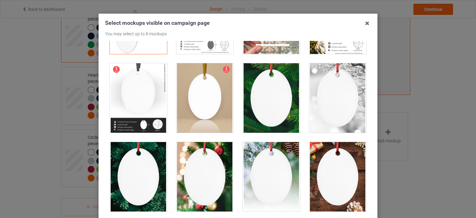
scroll to position [31, 0]
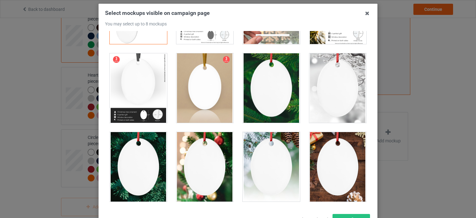
click at [196, 168] on div at bounding box center [204, 166] width 57 height 69
click at [260, 160] on div at bounding box center [270, 166] width 57 height 69
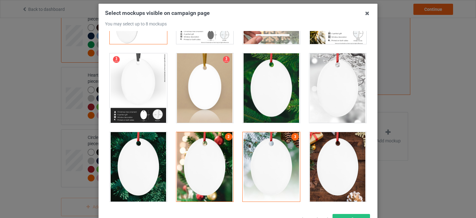
click at [333, 164] on div at bounding box center [337, 166] width 57 height 69
click at [336, 101] on div at bounding box center [337, 87] width 57 height 69
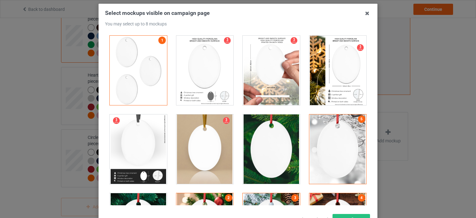
scroll to position [61, 0]
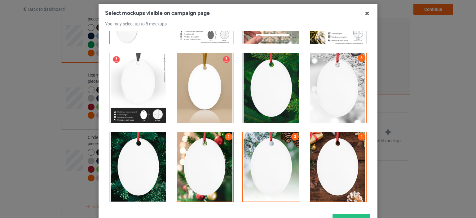
click at [263, 84] on div at bounding box center [270, 87] width 57 height 69
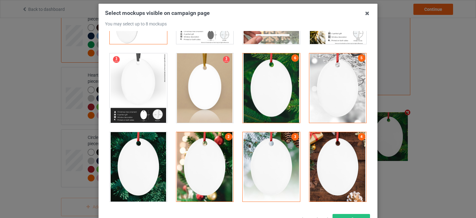
click at [134, 161] on div at bounding box center [138, 166] width 57 height 69
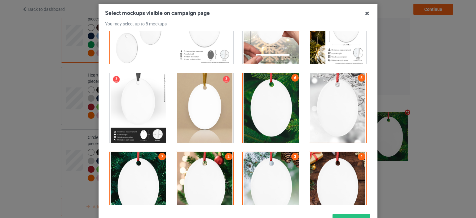
scroll to position [0, 0]
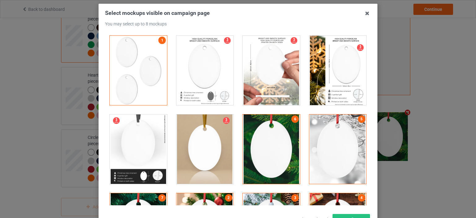
click at [319, 76] on div at bounding box center [337, 70] width 57 height 69
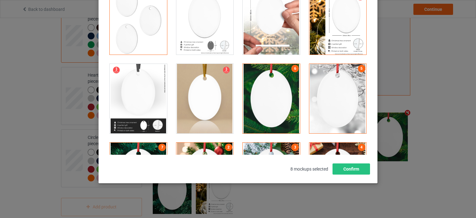
click at [337, 37] on div at bounding box center [337, 19] width 57 height 69
click at [199, 93] on div at bounding box center [204, 98] width 57 height 69
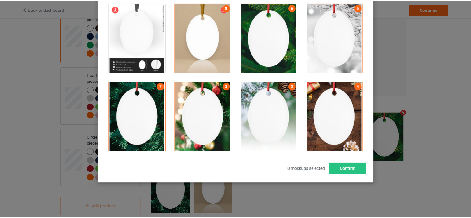
scroll to position [61, 0]
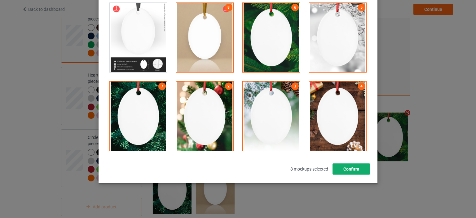
click at [354, 170] on button "Confirm" at bounding box center [350, 168] width 37 height 11
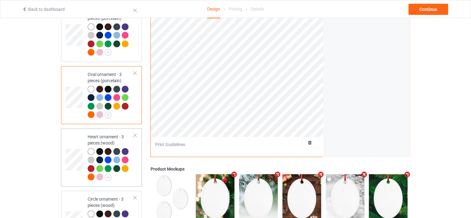
scroll to position [1261, 0]
click at [94, 134] on div "Heart ornament - 3 pieces (wood)" at bounding box center [111, 157] width 46 height 46
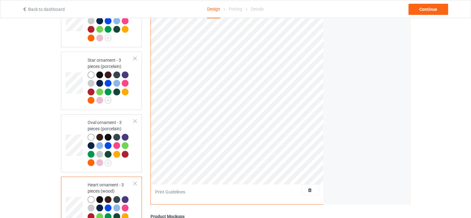
scroll to position [1168, 0]
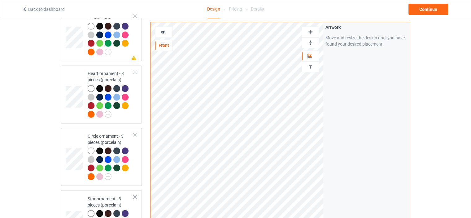
click at [314, 29] on div at bounding box center [310, 32] width 17 height 6
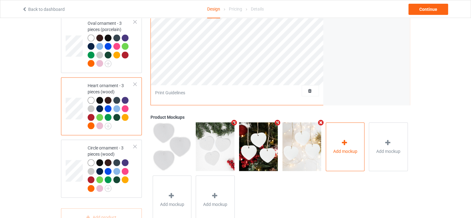
scroll to position [1323, 0]
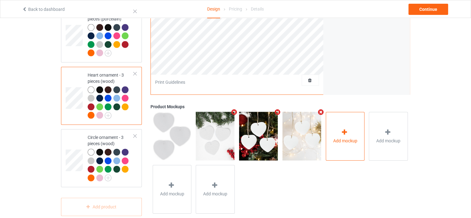
click at [352, 122] on div "Add mockup" at bounding box center [345, 136] width 39 height 49
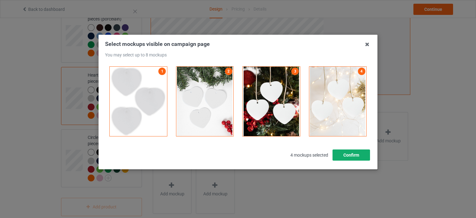
click at [359, 154] on button "Confirm" at bounding box center [350, 154] width 37 height 11
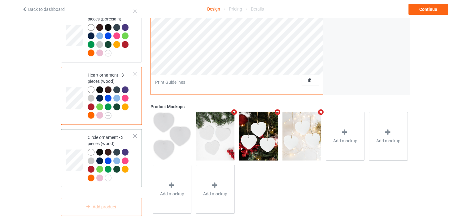
click at [104, 134] on div "Circle ornament - 3 pieces (wood)" at bounding box center [111, 157] width 46 height 46
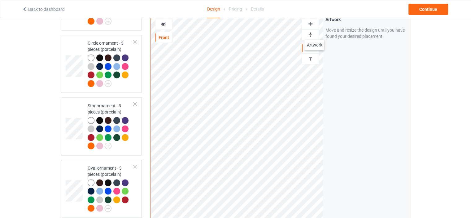
scroll to position [1138, 0]
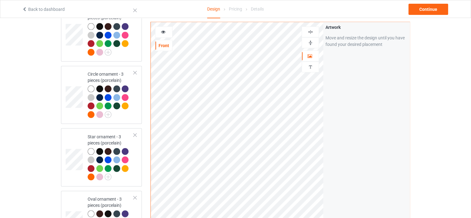
click at [312, 31] on img at bounding box center [310, 32] width 6 height 6
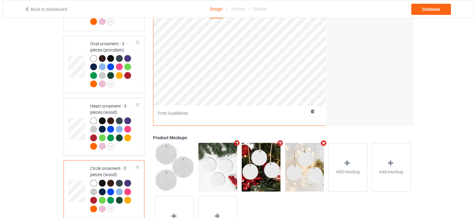
scroll to position [1323, 0]
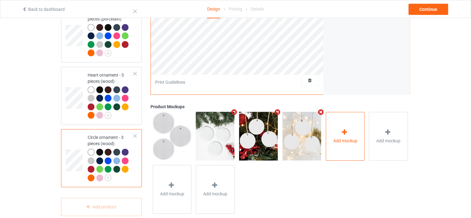
click at [338, 138] on span "Add mockup" at bounding box center [345, 141] width 24 height 6
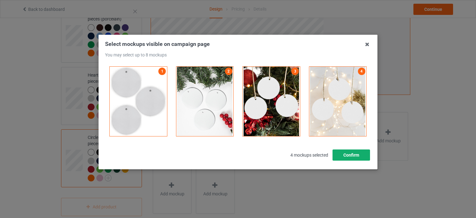
click at [350, 159] on button "Confirm" at bounding box center [350, 154] width 37 height 11
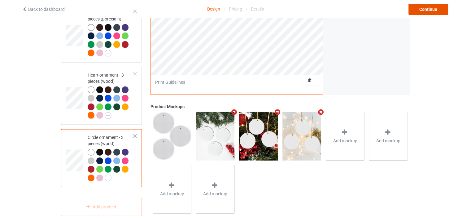
click at [440, 8] on div "Continue" at bounding box center [428, 9] width 40 height 11
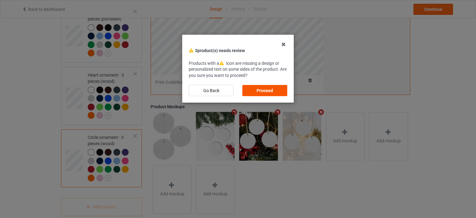
click at [271, 93] on div "Proceed" at bounding box center [264, 90] width 45 height 11
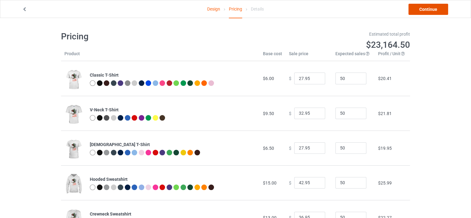
click at [424, 11] on link "Continue" at bounding box center [428, 9] width 40 height 11
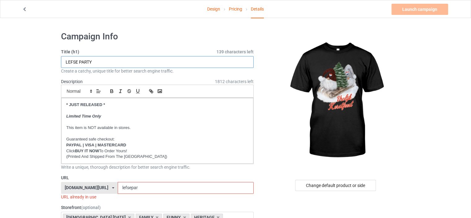
drag, startPoint x: 103, startPoint y: 63, endPoint x: 22, endPoint y: 61, distance: 80.5
paste input "HYVAA JOULUA FINNISH TONTTU CHRISTMAS SNOW"
drag, startPoint x: 96, startPoint y: 62, endPoint x: 47, endPoint y: 63, distance: 49.2
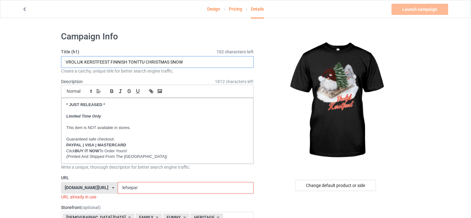
drag, startPoint x: 126, startPoint y: 64, endPoint x: 111, endPoint y: 63, distance: 15.8
click at [111, 63] on input "VROLIJK KERSTFEEST FINNISH TONTTU CHRISTMAS SNOW" at bounding box center [157, 62] width 193 height 12
drag, startPoint x: 141, startPoint y: 62, endPoint x: 126, endPoint y: 62, distance: 14.9
click at [126, 62] on input "VROLIJK KERSTFEEST DUTCH TONTTU CHRISTMAS SNOW" at bounding box center [157, 62] width 193 height 12
type input "VROLIJK KERSTFEEST DUTCH KABOUTER CHRISTMAS SNOW"
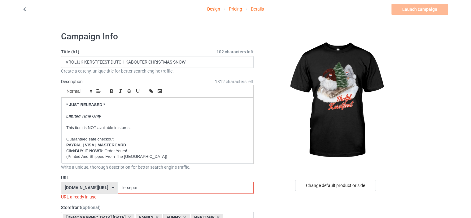
drag, startPoint x: 151, startPoint y: 186, endPoint x: 46, endPoint y: 187, distance: 105.0
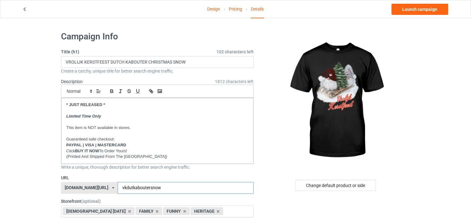
type input "vkdutkaboutersnow"
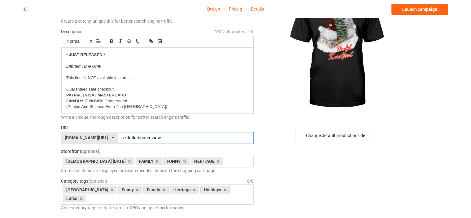
scroll to position [62, 0]
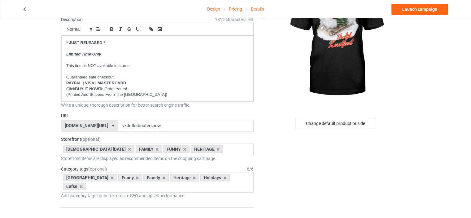
click at [101, 124] on div "[DOMAIN_NAME][URL]" at bounding box center [87, 125] width 44 height 4
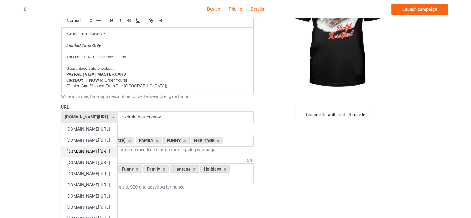
scroll to position [155, 0]
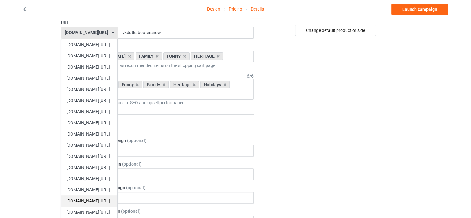
click at [103, 199] on div "[DOMAIN_NAME][URL]" at bounding box center [89, 200] width 56 height 11
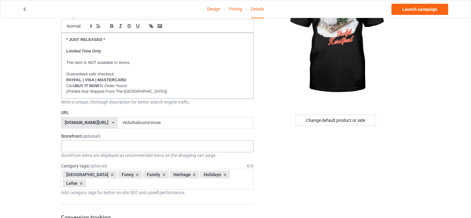
scroll to position [62, 0]
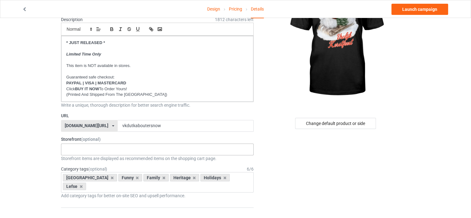
click at [96, 151] on div "HERITAGE FUNNY FAMILY CHRISTMAS 5d8e70d9c01d500ba91f820e 5d8e4dce7f03040bb241a8…" at bounding box center [157, 149] width 193 height 12
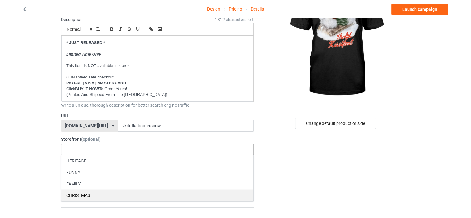
click at [94, 193] on div "CHRISTMAS" at bounding box center [157, 194] width 192 height 11
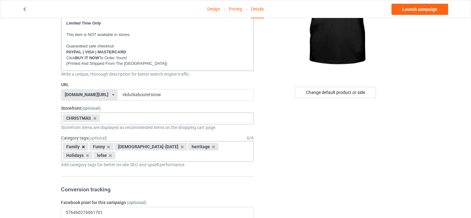
click at [84, 146] on icon at bounding box center [83, 147] width 3 height 4
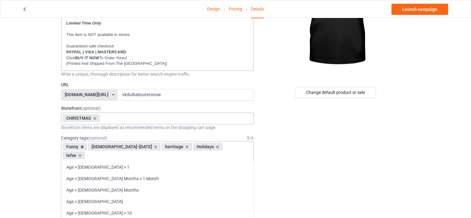
click at [82, 146] on icon at bounding box center [82, 147] width 3 height 4
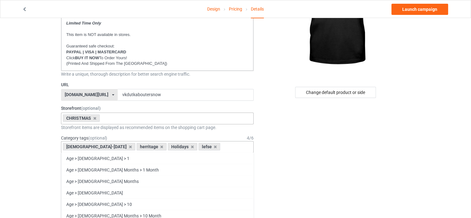
click at [129, 146] on icon at bounding box center [130, 147] width 3 height 4
click at [191, 146] on icon at bounding box center [192, 147] width 3 height 4
click at [129, 145] on icon at bounding box center [130, 147] width 3 height 4
drag, startPoint x: 84, startPoint y: 146, endPoint x: 89, endPoint y: 146, distance: 5.0
click at [84, 146] on div "herritage" at bounding box center [78, 146] width 30 height 7
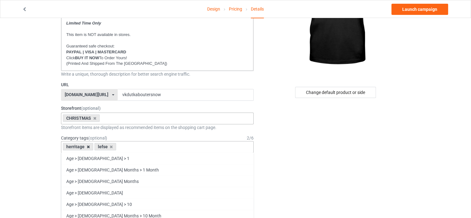
click at [89, 146] on icon at bounding box center [88, 147] width 3 height 4
click at [78, 146] on icon at bounding box center [79, 147] width 3 height 4
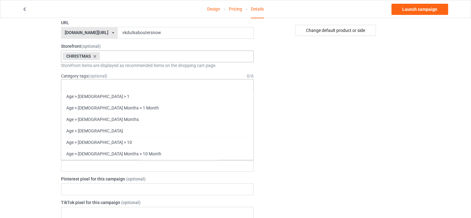
scroll to position [26524, 0]
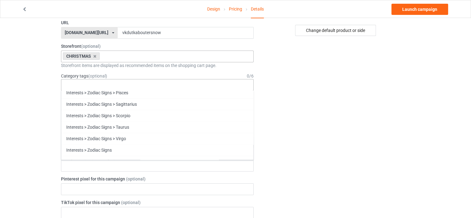
click at [372, 119] on div "Change default product or side" at bounding box center [336, 204] width 156 height 664
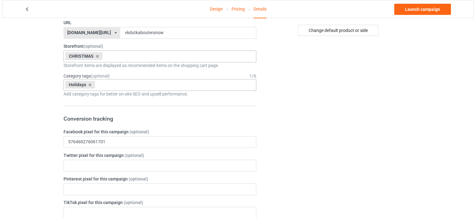
scroll to position [62, 0]
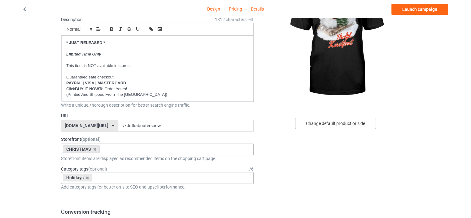
click at [353, 119] on div "Change default product or side" at bounding box center [335, 123] width 81 height 11
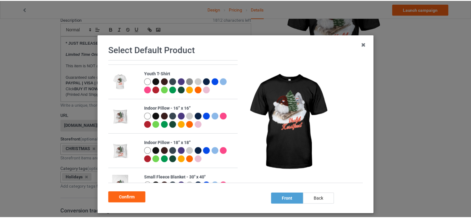
scroll to position [341, 0]
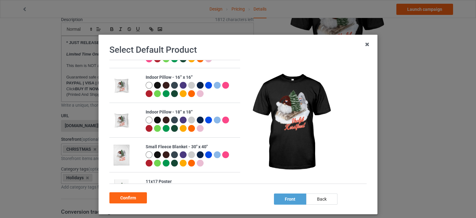
click at [155, 84] on div at bounding box center [157, 85] width 7 height 7
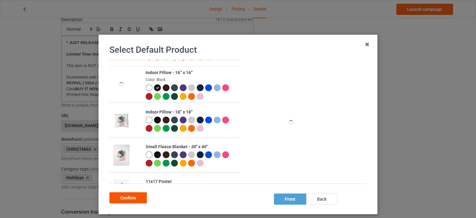
click at [135, 196] on div "Confirm" at bounding box center [127, 197] width 37 height 11
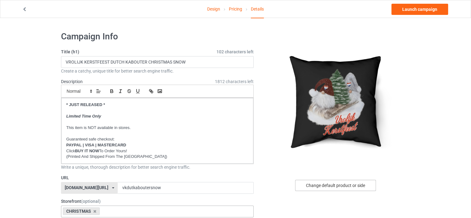
click at [363, 182] on div "Change default product or side" at bounding box center [335, 185] width 81 height 11
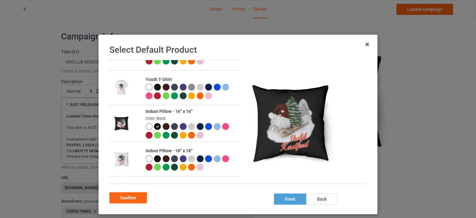
scroll to position [341, 0]
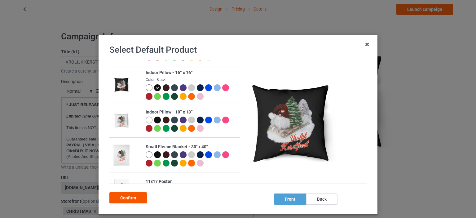
click at [137, 197] on div "Confirm" at bounding box center [127, 197] width 37 height 11
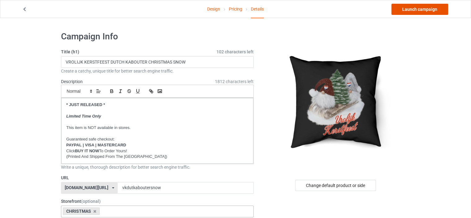
click at [428, 11] on link "Launch campaign" at bounding box center [419, 9] width 57 height 11
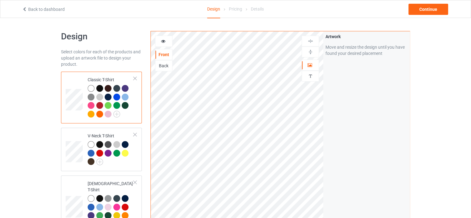
scroll to position [1323, 0]
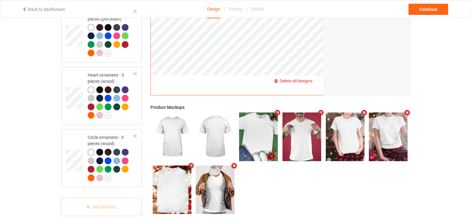
click at [312, 78] on span "Delete all designs" at bounding box center [296, 80] width 33 height 5
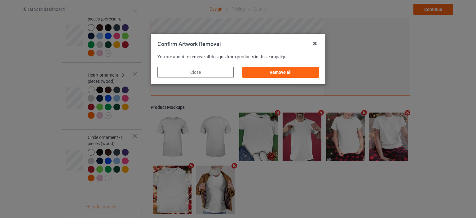
click at [291, 78] on div "Remove all" at bounding box center [280, 72] width 85 height 20
click at [292, 75] on div "Remove all" at bounding box center [280, 72] width 76 height 11
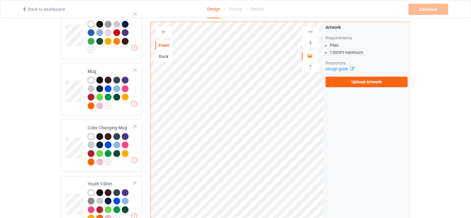
scroll to position [0, 0]
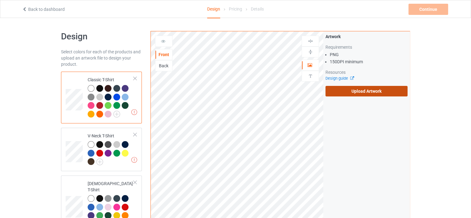
click at [383, 89] on label "Upload Artwork" at bounding box center [366, 91] width 82 height 11
click at [0, 0] on input "Upload Artwork" at bounding box center [0, 0] width 0 height 0
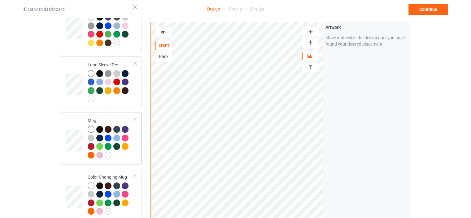
scroll to position [403, 0]
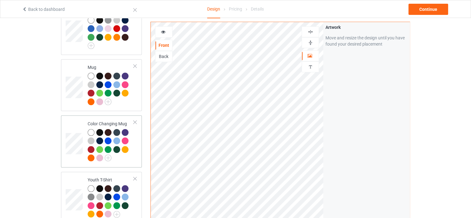
click at [106, 120] on div "Color Changing Mug" at bounding box center [111, 140] width 46 height 40
click at [311, 42] on img at bounding box center [310, 43] width 6 height 6
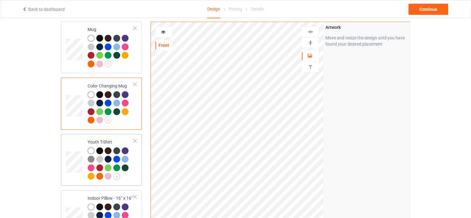
scroll to position [495, 0]
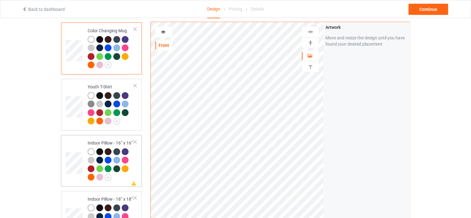
click at [110, 137] on td "Missing artwork on 1 side(s) Indoor Pillow - 16” x 16”" at bounding box center [110, 160] width 53 height 47
drag, startPoint x: 313, startPoint y: 41, endPoint x: 313, endPoint y: 37, distance: 4.3
click at [313, 41] on div at bounding box center [310, 43] width 17 height 6
click at [313, 33] on div at bounding box center [310, 32] width 17 height 6
click at [108, 193] on td "Missing artwork on 1 side(s) Indoor Pillow - 18” x 18”" at bounding box center [110, 216] width 53 height 47
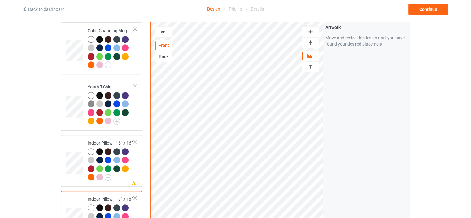
click at [310, 41] on img at bounding box center [310, 43] width 6 height 6
click at [312, 32] on img at bounding box center [310, 32] width 6 height 6
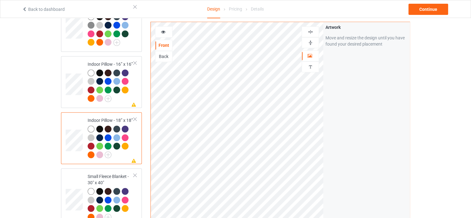
scroll to position [588, 0]
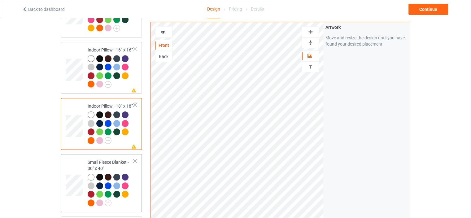
click at [108, 159] on div "Small Fleece Blanket - 30" x 40"" at bounding box center [111, 182] width 46 height 46
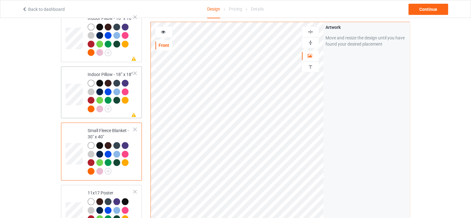
scroll to position [681, 0]
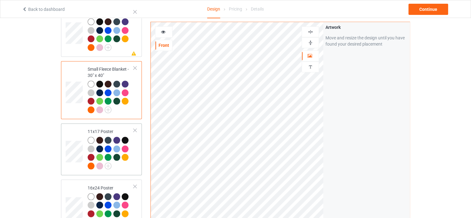
click at [107, 126] on td "11x17 Poster" at bounding box center [110, 149] width 53 height 47
click at [309, 42] on img at bounding box center [310, 43] width 6 height 6
click at [310, 31] on img at bounding box center [310, 32] width 6 height 6
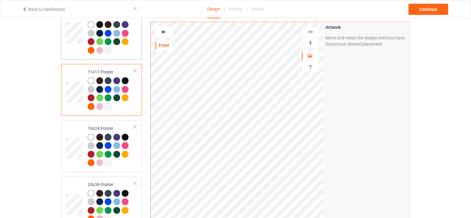
scroll to position [743, 0]
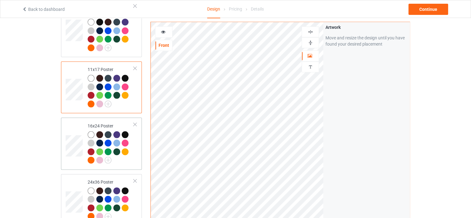
click at [103, 123] on div "16x24 Poster" at bounding box center [111, 143] width 46 height 40
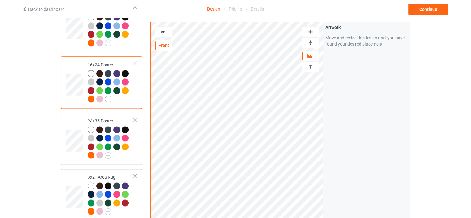
scroll to position [805, 0]
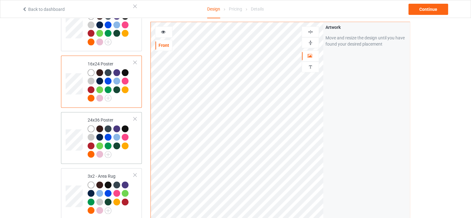
click at [111, 117] on div "24x36 Poster" at bounding box center [111, 137] width 46 height 40
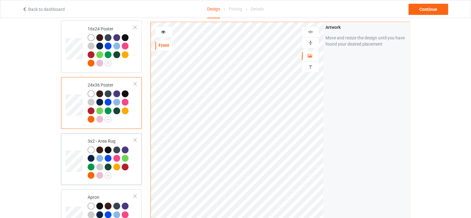
scroll to position [867, 0]
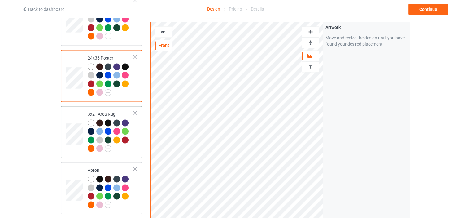
click at [109, 108] on td "3x2 - Area Rug" at bounding box center [110, 131] width 53 height 47
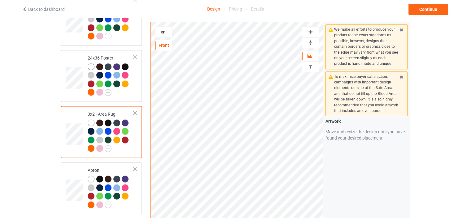
drag, startPoint x: 312, startPoint y: 42, endPoint x: 312, endPoint y: 31, distance: 10.5
click at [312, 41] on img at bounding box center [310, 43] width 6 height 6
click at [312, 31] on img at bounding box center [310, 32] width 6 height 6
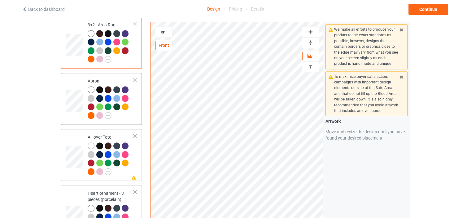
scroll to position [960, 0]
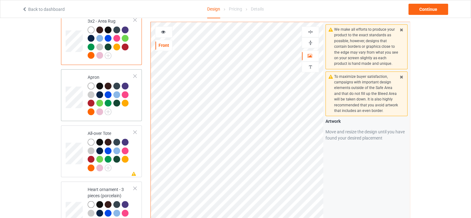
click at [102, 74] on div "Apron" at bounding box center [111, 94] width 46 height 40
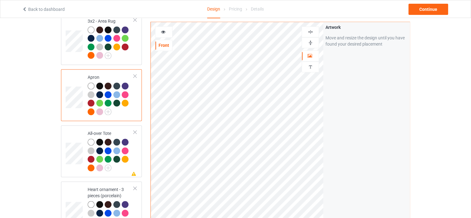
click at [310, 30] on img at bounding box center [310, 32] width 6 height 6
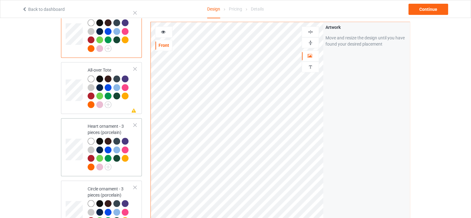
scroll to position [960, 0]
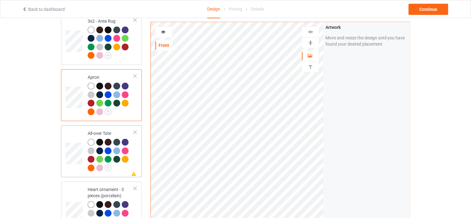
click at [109, 130] on div "All-over Tote" at bounding box center [111, 150] width 46 height 40
click at [310, 31] on img at bounding box center [310, 32] width 6 height 6
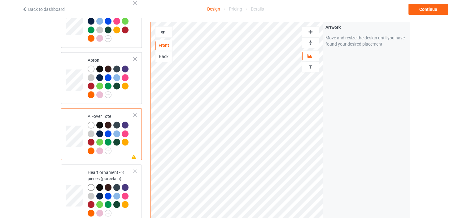
scroll to position [991, 0]
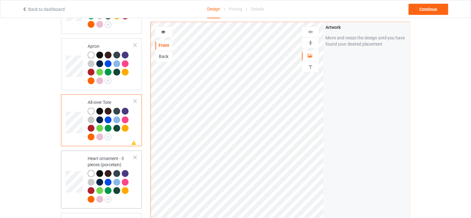
click at [106, 155] on div "Heart ornament - 3 pieces (porcelain)" at bounding box center [111, 178] width 46 height 46
click at [312, 28] on div at bounding box center [310, 31] width 17 height 11
click at [311, 30] on img at bounding box center [310, 32] width 6 height 6
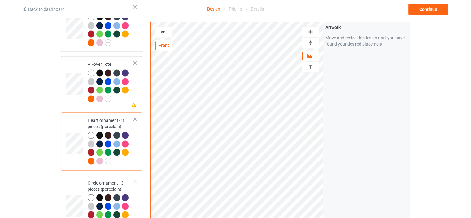
scroll to position [1084, 0]
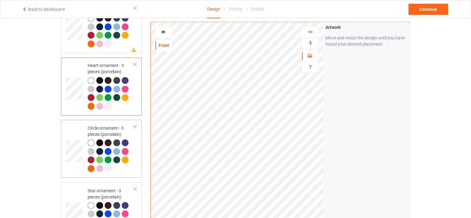
click at [108, 124] on div "Circle ornament - 3 pieces (porcelain)" at bounding box center [111, 147] width 46 height 46
click at [312, 32] on img at bounding box center [310, 32] width 6 height 6
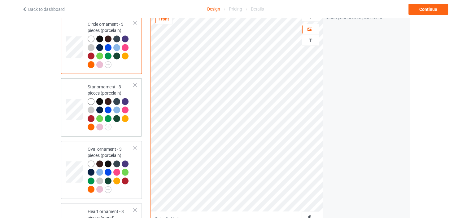
scroll to position [1177, 0]
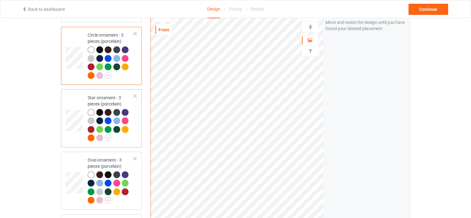
click at [96, 94] on div "Star ornament - 3 pieces (porcelain)" at bounding box center [111, 117] width 46 height 46
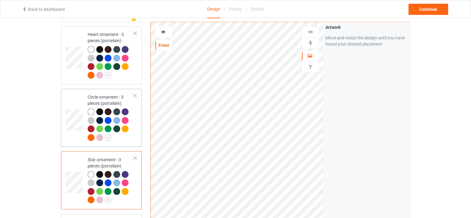
scroll to position [1115, 0]
click at [105, 94] on div "Circle ornament - 3 pieces (porcelain)" at bounding box center [111, 117] width 46 height 46
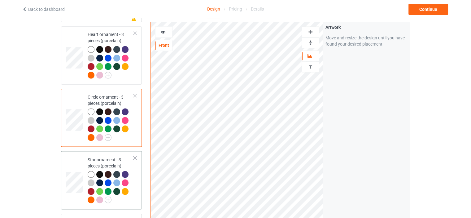
click at [104, 156] on div "Star ornament - 3 pieces (porcelain)" at bounding box center [111, 179] width 46 height 46
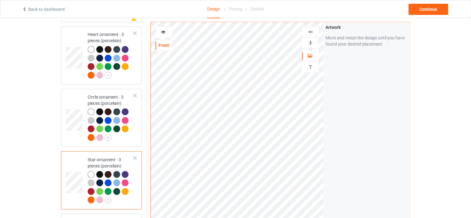
click at [312, 31] on img at bounding box center [310, 32] width 6 height 6
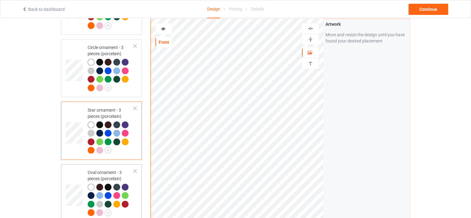
scroll to position [1208, 0]
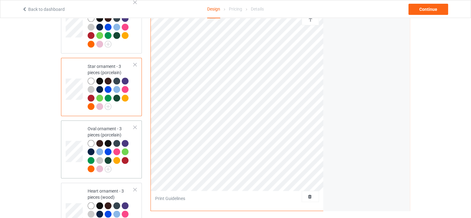
click at [112, 125] on div "Oval ornament - 3 pieces (porcelain)" at bounding box center [111, 148] width 46 height 46
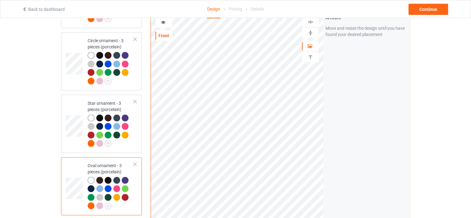
scroll to position [1146, 0]
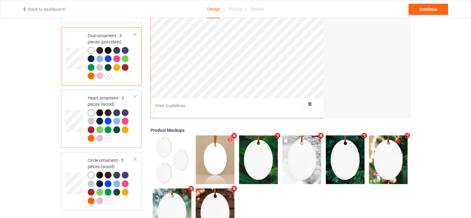
click at [113, 95] on div "Heart ornament - 3 pieces (wood)" at bounding box center [111, 118] width 46 height 46
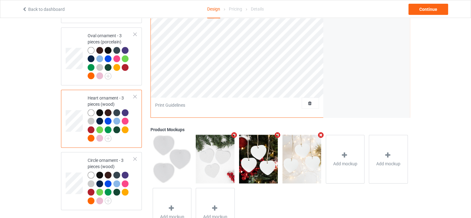
scroll to position [1146, 0]
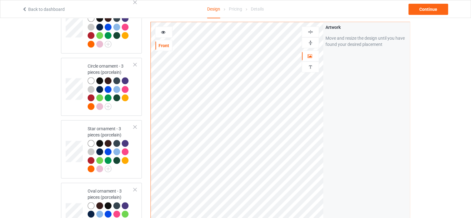
click at [310, 34] on img at bounding box center [310, 32] width 6 height 6
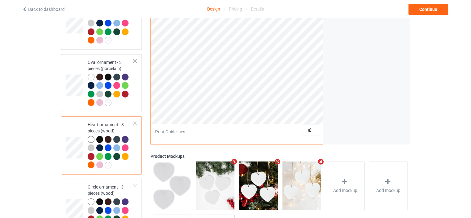
scroll to position [1323, 0]
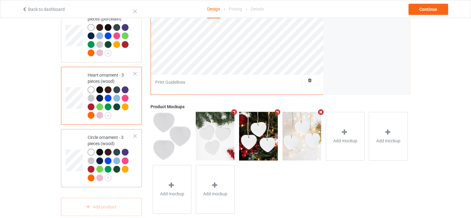
click at [115, 132] on td "Circle ornament - 3 pieces (wood)" at bounding box center [110, 158] width 53 height 53
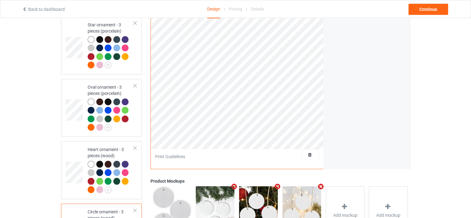
scroll to position [1107, 0]
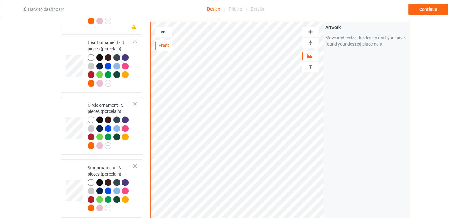
click at [310, 31] on img at bounding box center [310, 32] width 6 height 6
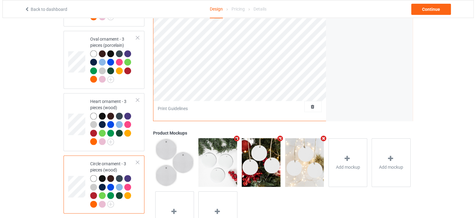
scroll to position [1323, 0]
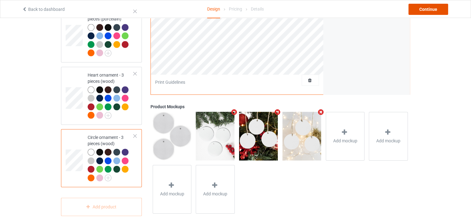
click at [429, 10] on div "Continue" at bounding box center [428, 9] width 40 height 11
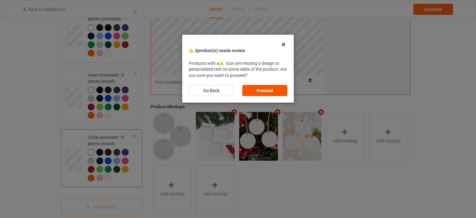
click at [268, 90] on div "Proceed" at bounding box center [264, 90] width 45 height 11
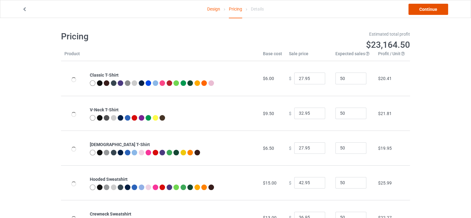
click at [431, 9] on link "Continue" at bounding box center [428, 9] width 40 height 11
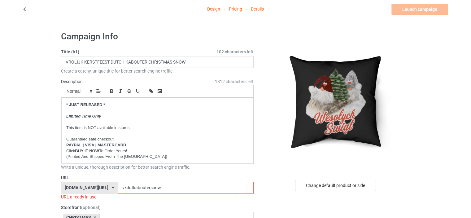
drag, startPoint x: 133, startPoint y: 187, endPoint x: 126, endPoint y: 187, distance: 6.2
click at [126, 187] on input "vkdutkaboutersnow" at bounding box center [186, 188] width 136 height 12
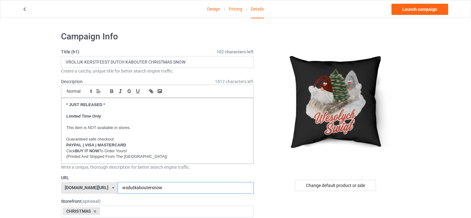
drag, startPoint x: 140, startPoint y: 187, endPoint x: 134, endPoint y: 187, distance: 5.6
click at [134, 187] on input "wsdutkaboutersnow" at bounding box center [186, 188] width 136 height 12
type input "wspolkaboutersnow"
drag, startPoint x: 109, startPoint y: 63, endPoint x: 36, endPoint y: 63, distance: 72.8
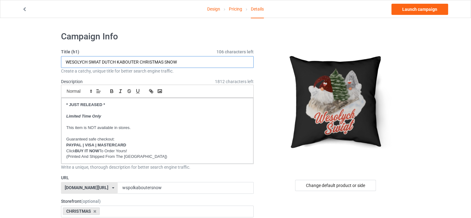
drag, startPoint x: 116, startPoint y: 62, endPoint x: 103, endPoint y: 62, distance: 13.0
click at [103, 62] on input "WESOLYCH SWIAT DUTCH KABOUTER CHRISTMAS SNOW" at bounding box center [157, 62] width 193 height 12
drag, startPoint x: 140, startPoint y: 62, endPoint x: 122, endPoint y: 62, distance: 18.0
click at [122, 62] on input "WESOLYCH SWIAT POLISH KABOUTER CHRISTMAS SNOW" at bounding box center [157, 62] width 193 height 12
type input "WESOLYCH SWIAT POLISH KRASNALE CHRISTMAS SNOW"
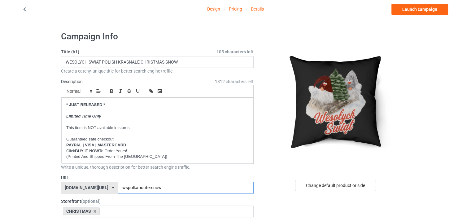
drag, startPoint x: 157, startPoint y: 187, endPoint x: 140, endPoint y: 187, distance: 17.0
click at [140, 187] on input "wspolkaboutersnow" at bounding box center [186, 188] width 136 height 12
type input "wspolkrasnalesnow"
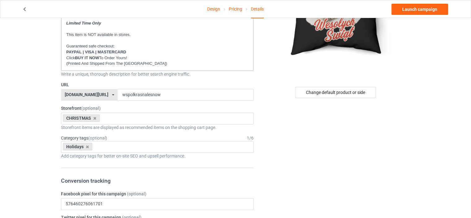
click at [94, 92] on div "[DOMAIN_NAME][URL]" at bounding box center [87, 94] width 44 height 4
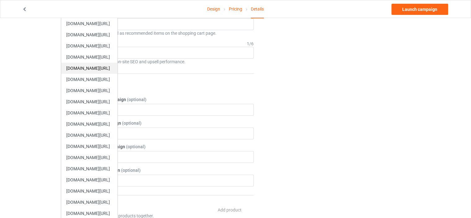
scroll to position [217, 0]
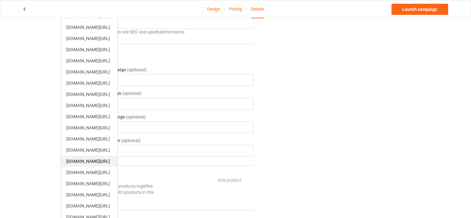
click at [94, 163] on div "[DOMAIN_NAME][URL]" at bounding box center [89, 160] width 56 height 11
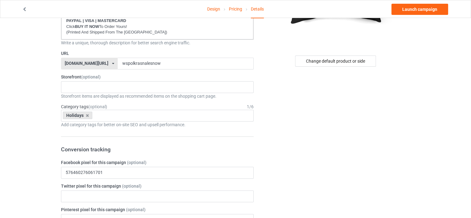
scroll to position [124, 0]
click at [88, 88] on div "No result found" at bounding box center [157, 87] width 193 height 12
click at [87, 115] on icon at bounding box center [87, 116] width 3 height 4
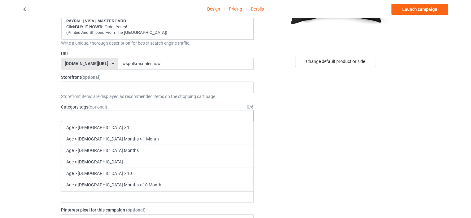
scroll to position [26524, 0]
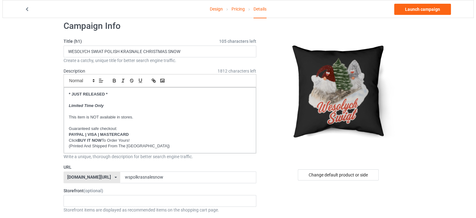
scroll to position [0, 0]
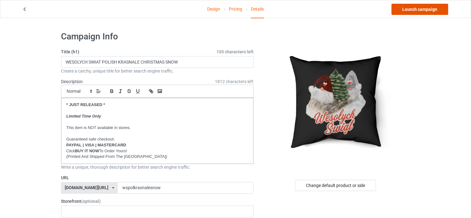
click at [417, 7] on link "Launch campaign" at bounding box center [419, 9] width 57 height 11
